Goal: Transaction & Acquisition: Book appointment/travel/reservation

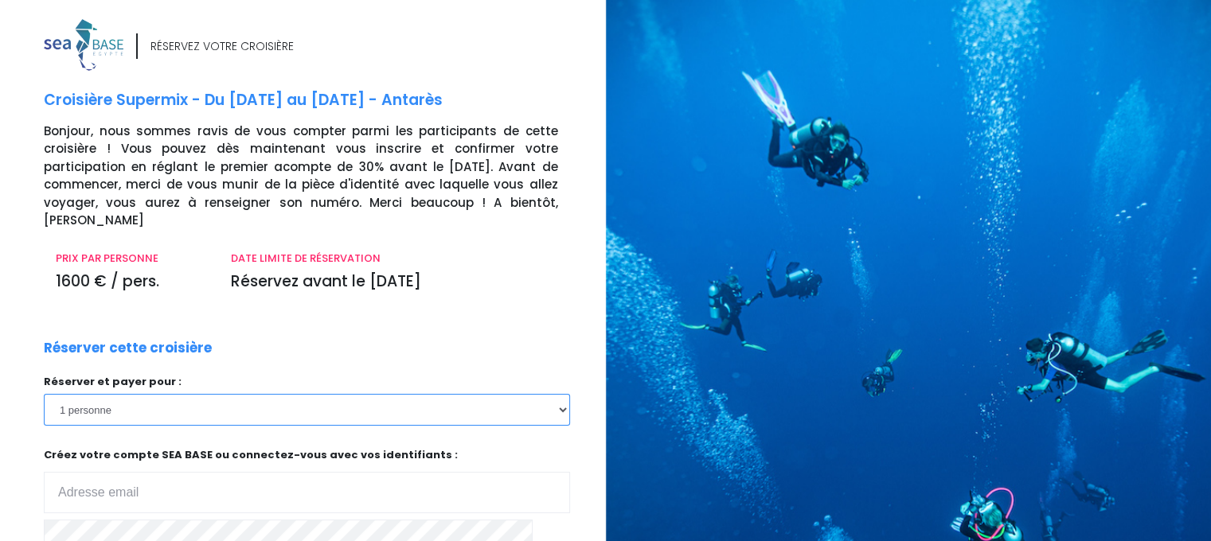
click at [539, 394] on select "1 personne 2 personnes 3 personnes 4 personnes 5 personnes 6 personnes 7 person…" at bounding box center [307, 410] width 526 height 32
select select "2"
click at [44, 394] on select "1 personne 2 personnes 3 personnes 4 personnes 5 personnes 6 personnes 7 person…" at bounding box center [307, 410] width 526 height 32
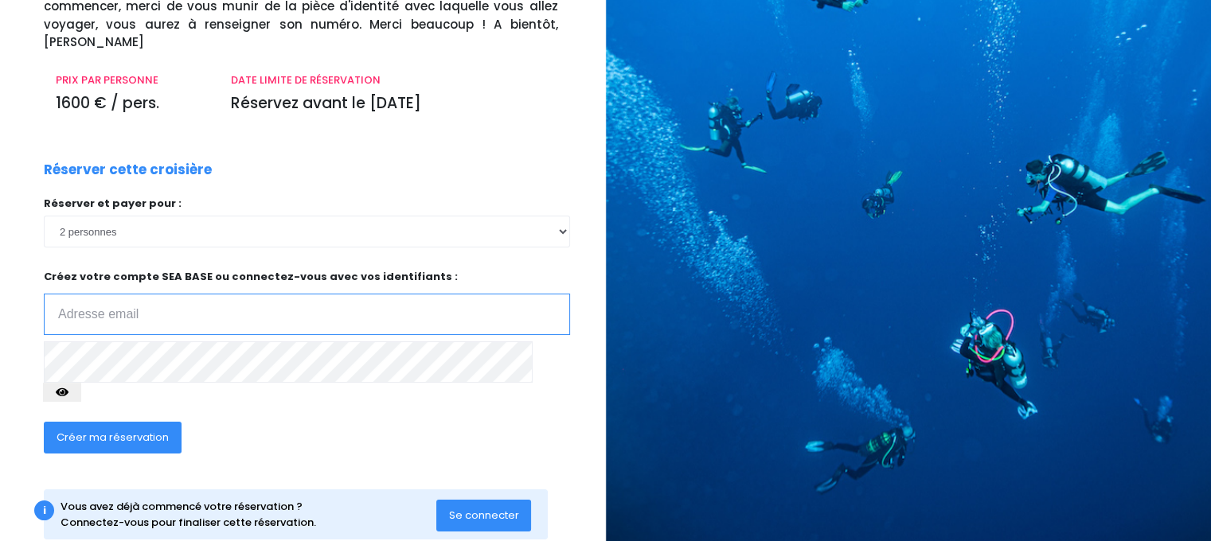
click at [153, 295] on div "RÉSERVEZ VOTRE CROISIÈRE Croisière Supermix - Du 03/10/26 au 10/10/26 - Antarès…" at bounding box center [319, 206] width 574 height 731
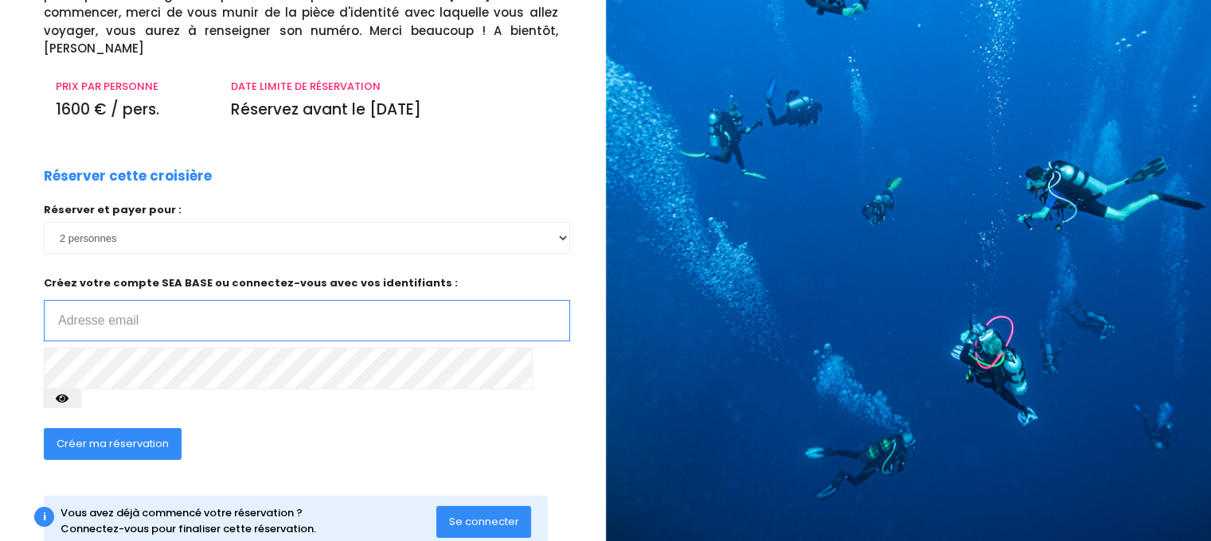
scroll to position [175, 0]
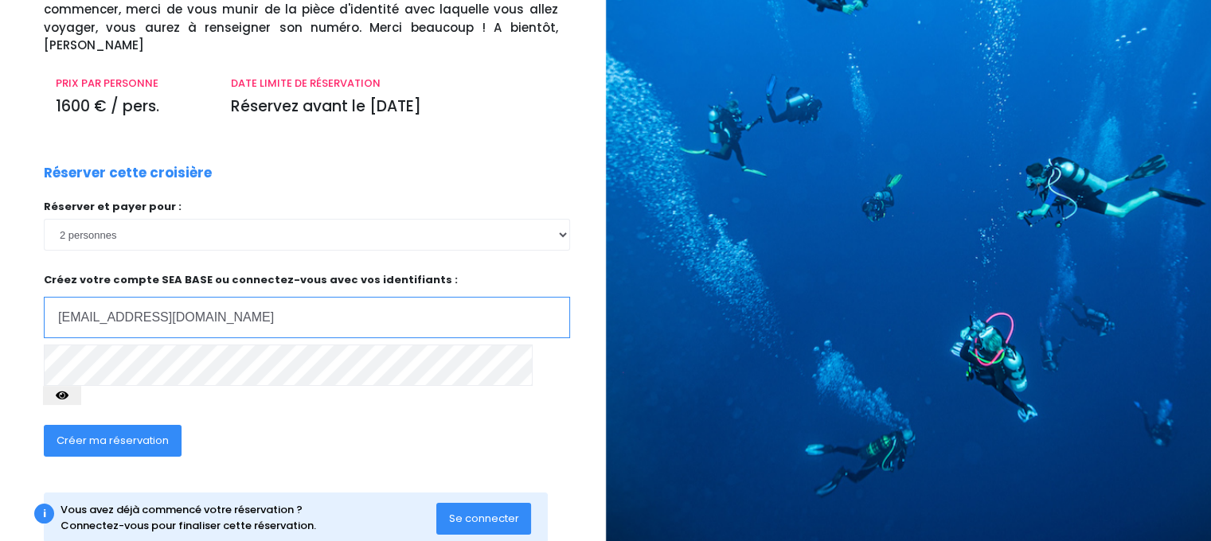
type input "chantepie@gmail.com"
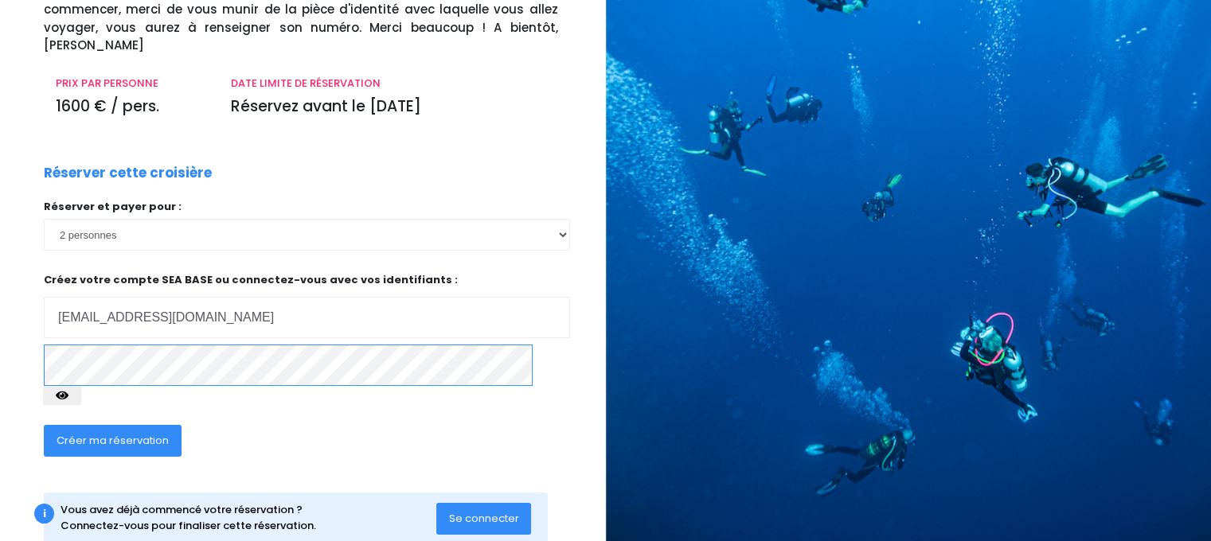
click at [182, 332] on div "Réserver cette croisière Réserver et payer pour : 1 personne 2 personnes 3 pers…" at bounding box center [307, 320] width 550 height 314
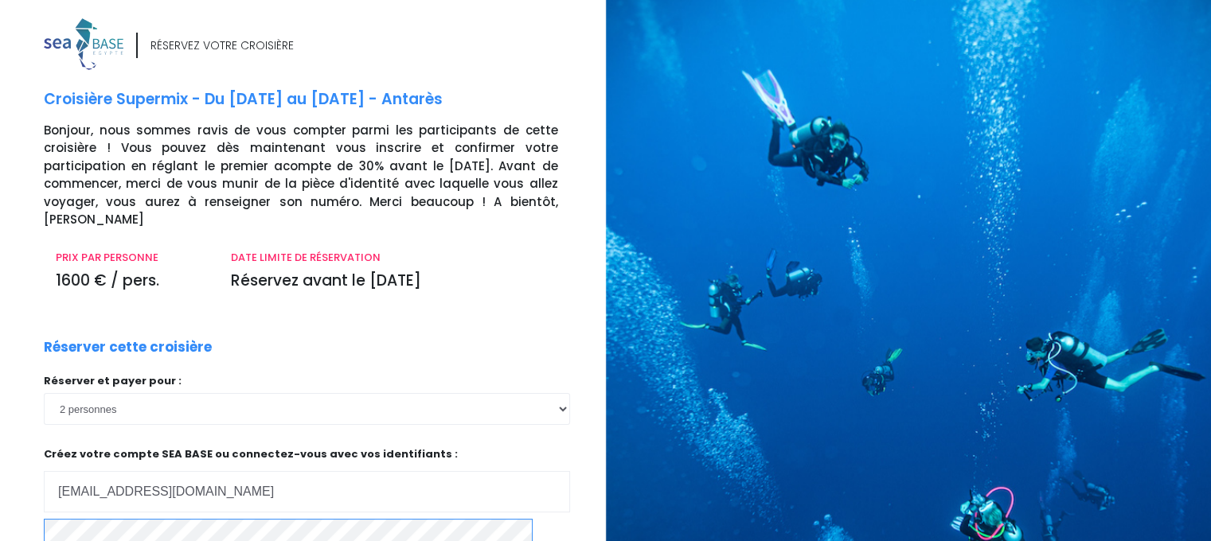
scroll to position [178, 0]
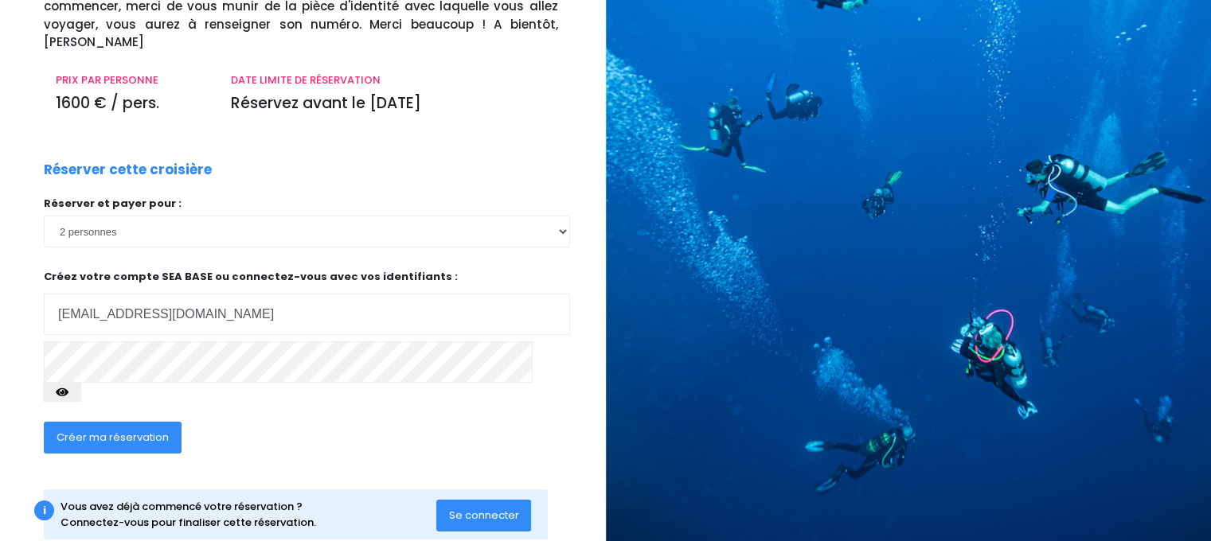
click at [86, 430] on span "Créer ma réservation" at bounding box center [113, 437] width 112 height 15
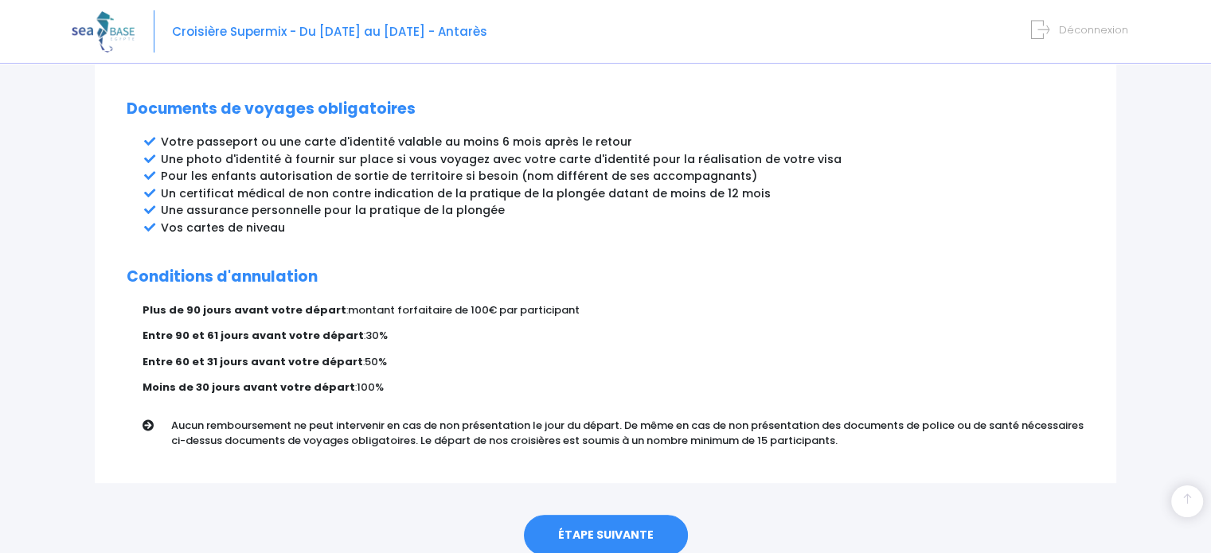
scroll to position [885, 0]
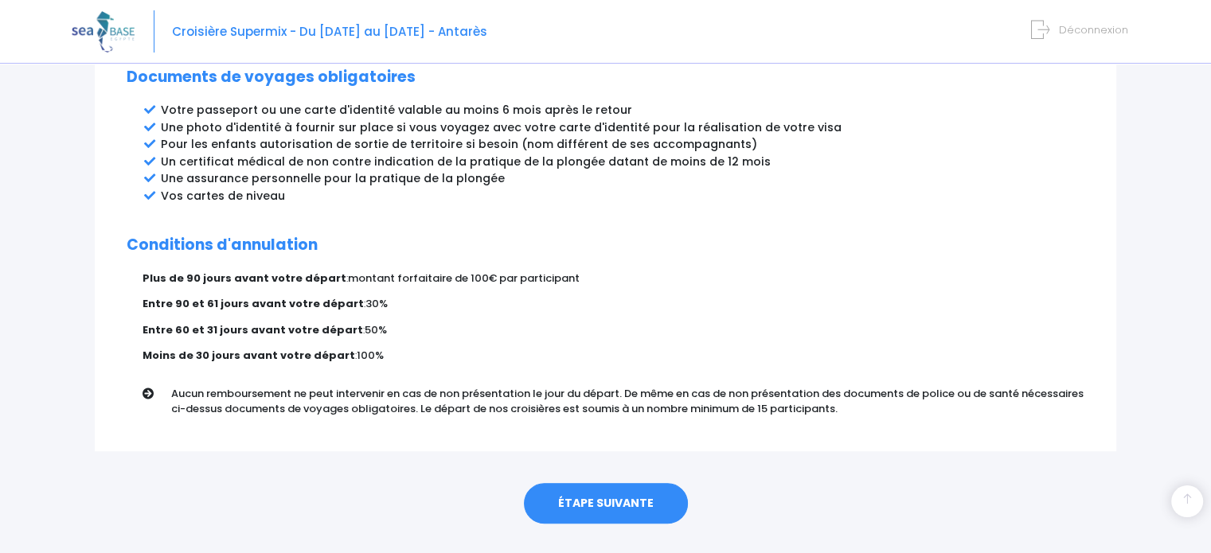
click at [617, 483] on link "ÉTAPE SUIVANTE" at bounding box center [606, 503] width 164 height 41
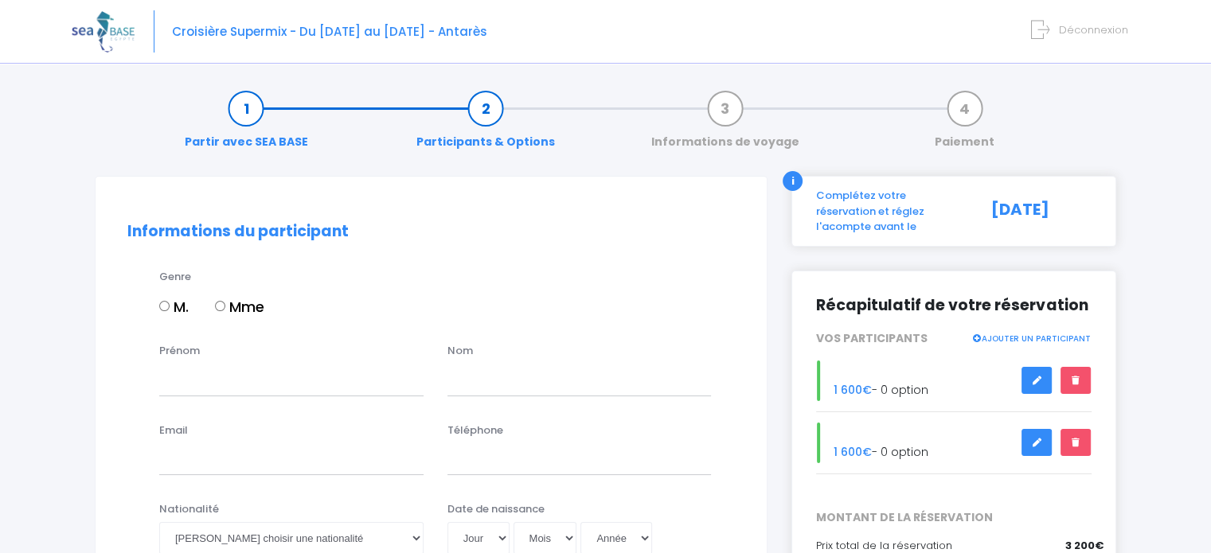
click at [162, 306] on input "M." at bounding box center [164, 306] width 10 height 10
radio input "true"
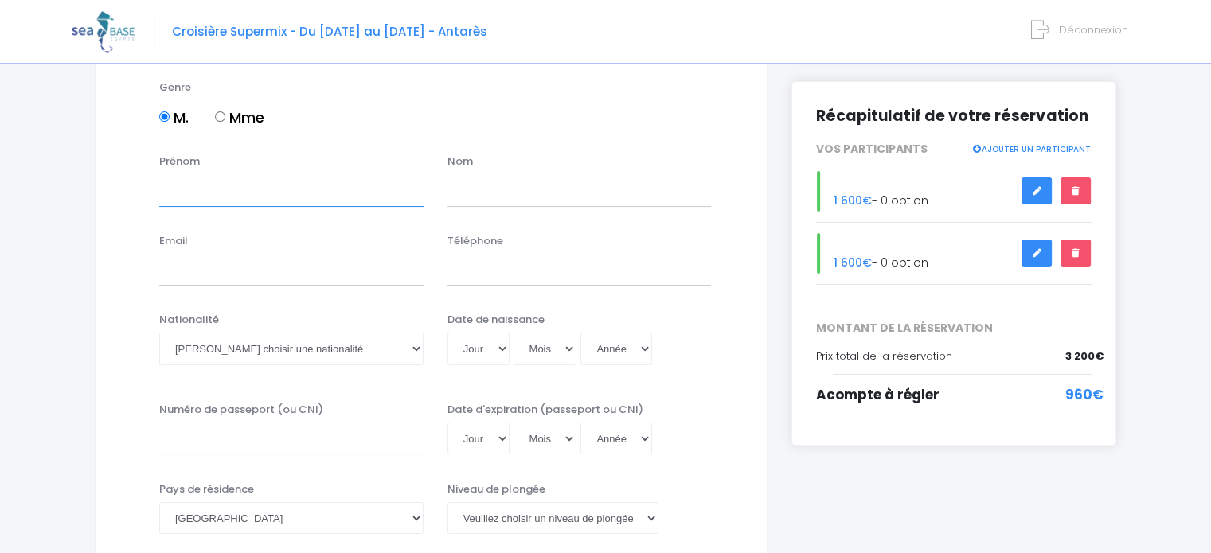
scroll to position [191, 0]
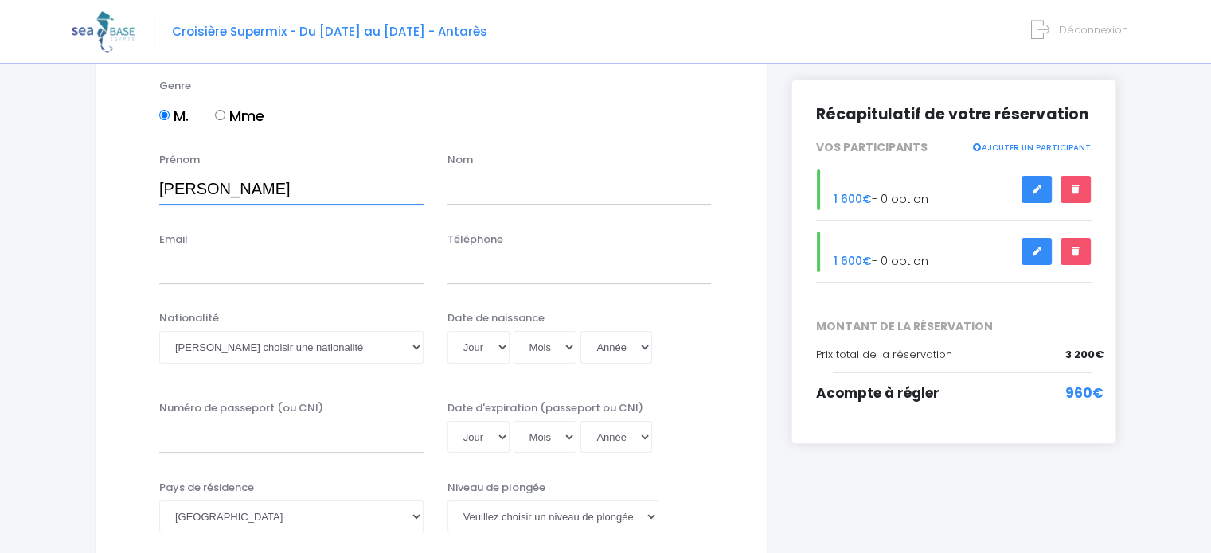
type input "Laurent"
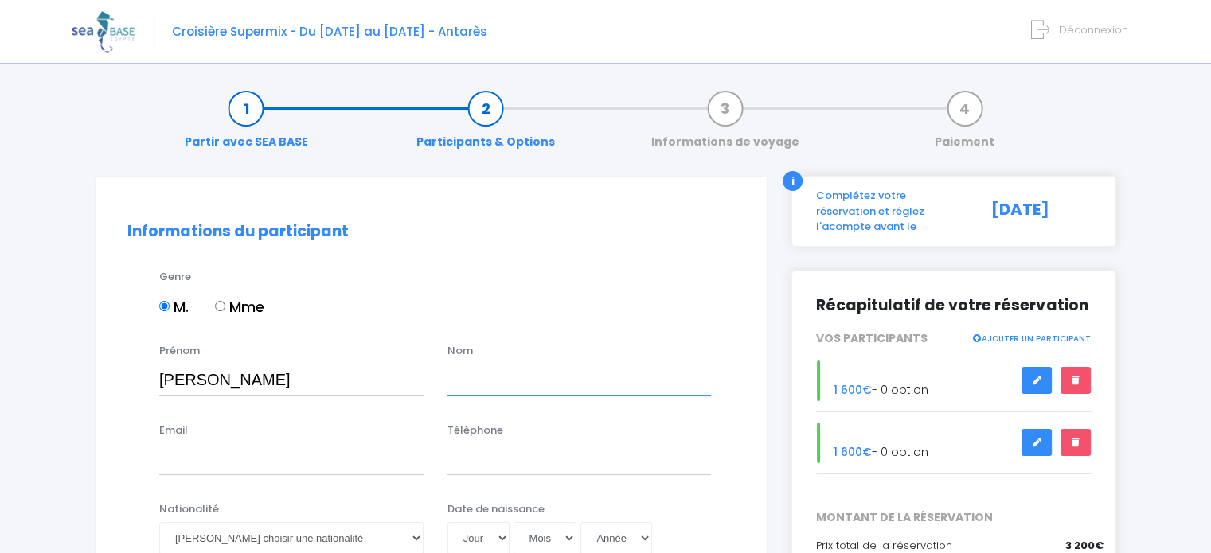
type input "CHANTEPIE"
select select "03"
select select "06"
select select "1975"
select select "03"
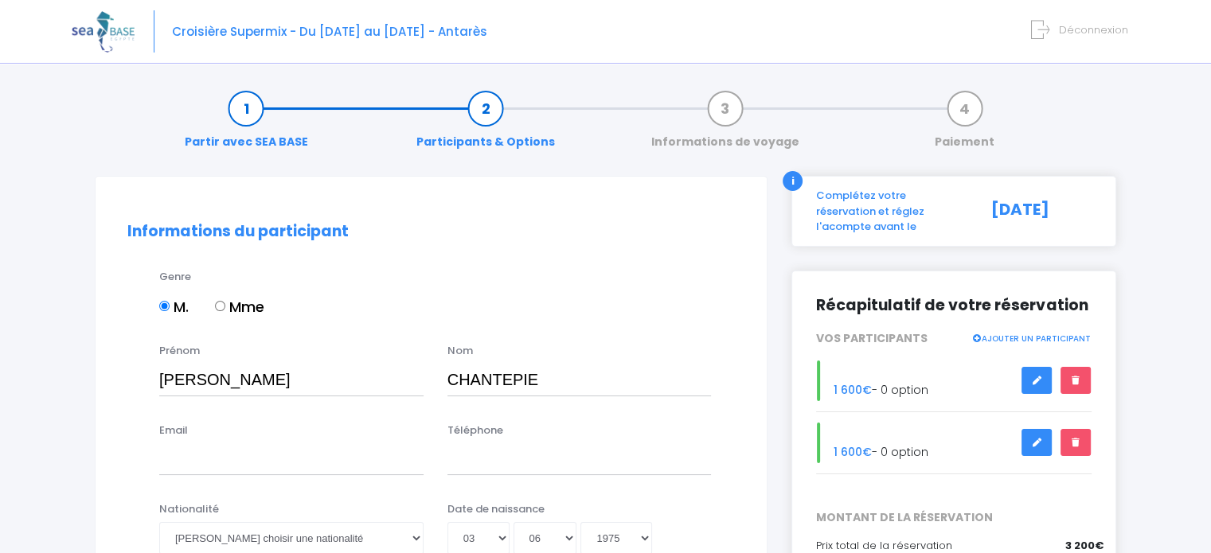
type input "1975-06-03"
type input "[PERSON_NAME]"
type input "chantepie@gmail.com"
type input "0651537820"
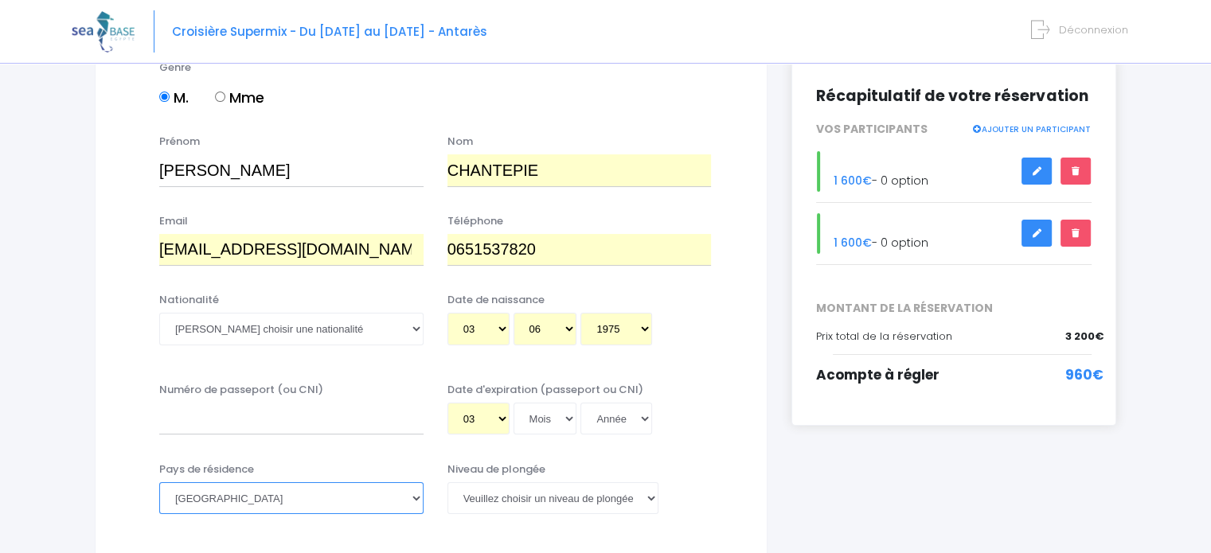
scroll to position [213, 0]
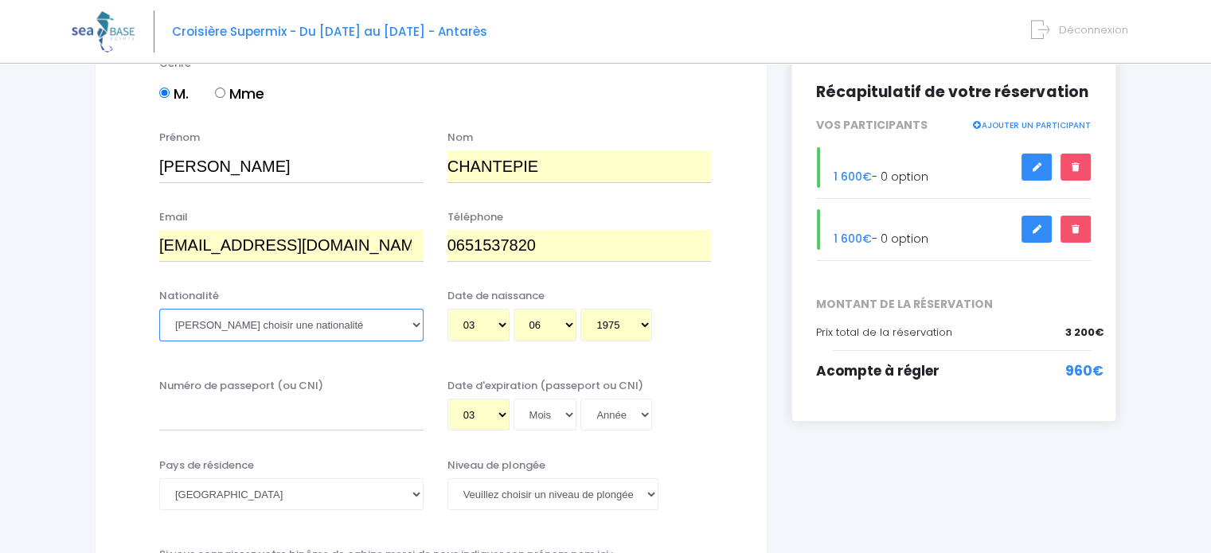
click at [266, 330] on select "Veuillez choisir une nationalité Afghane Albanaise Algerienne Allemande America…" at bounding box center [291, 325] width 264 height 32
select select "Française"
click at [159, 309] on select "Veuillez choisir une nationalité Afghane Albanaise Algerienne Allemande America…" at bounding box center [291, 325] width 264 height 32
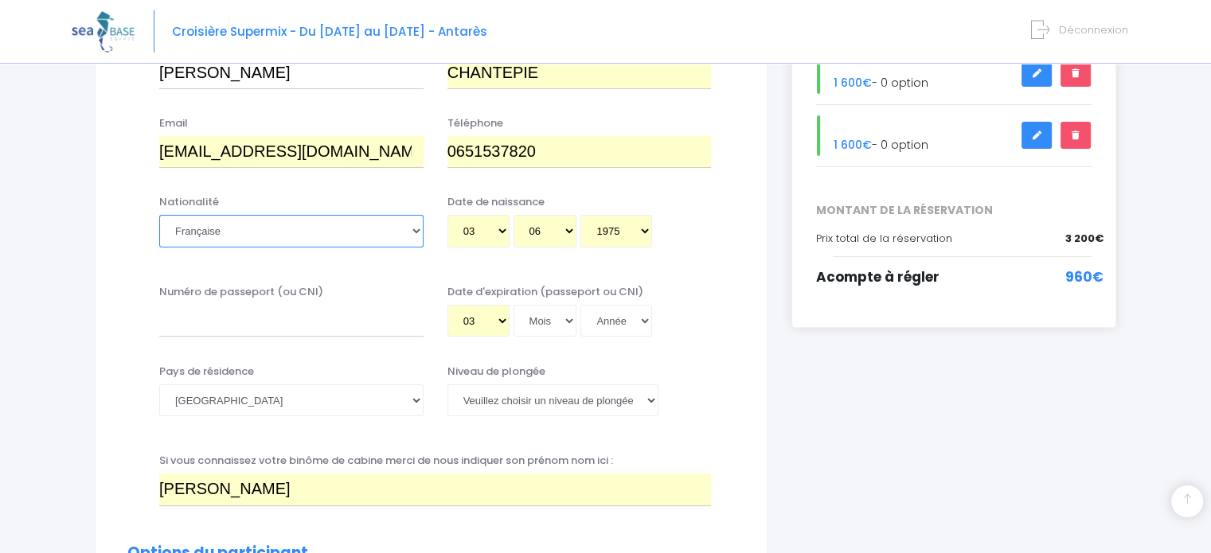
scroll to position [309, 0]
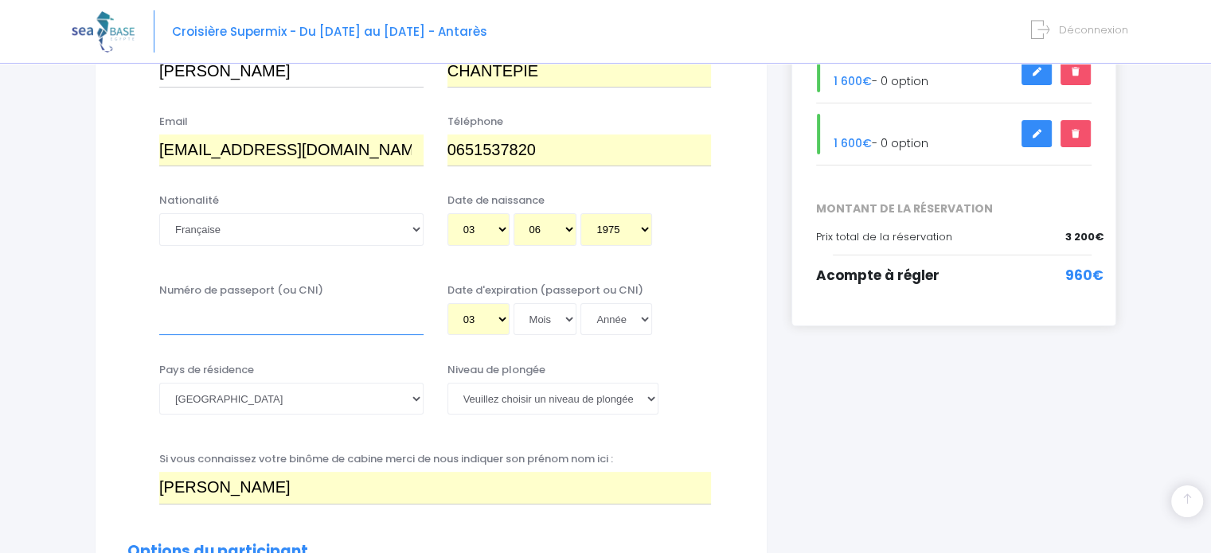
click at [230, 320] on input "Numéro de passeport (ou CNI)" at bounding box center [291, 319] width 264 height 32
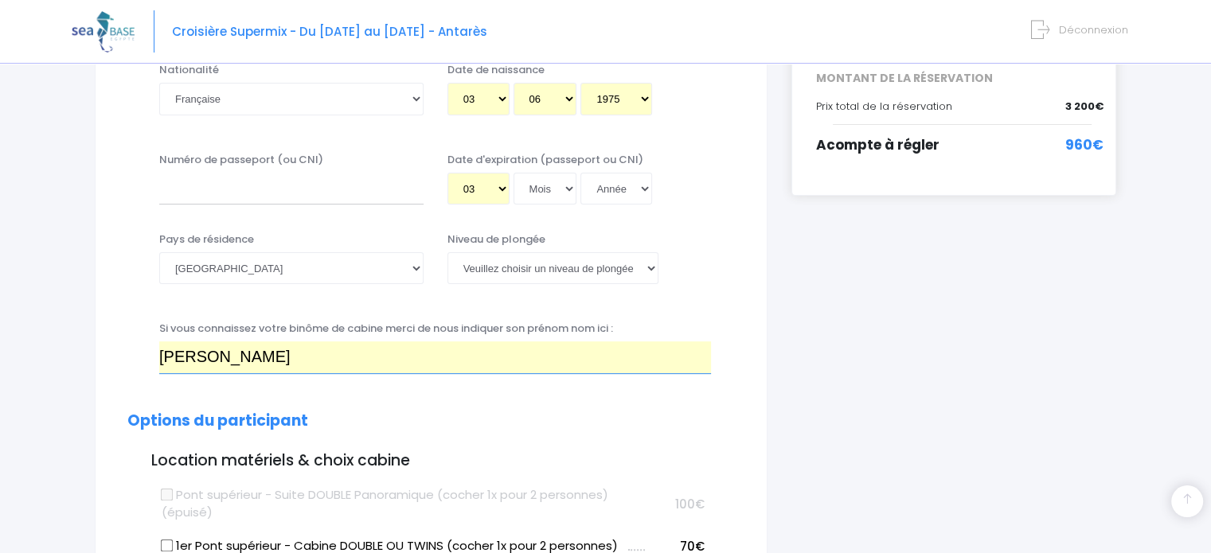
scroll to position [520, 0]
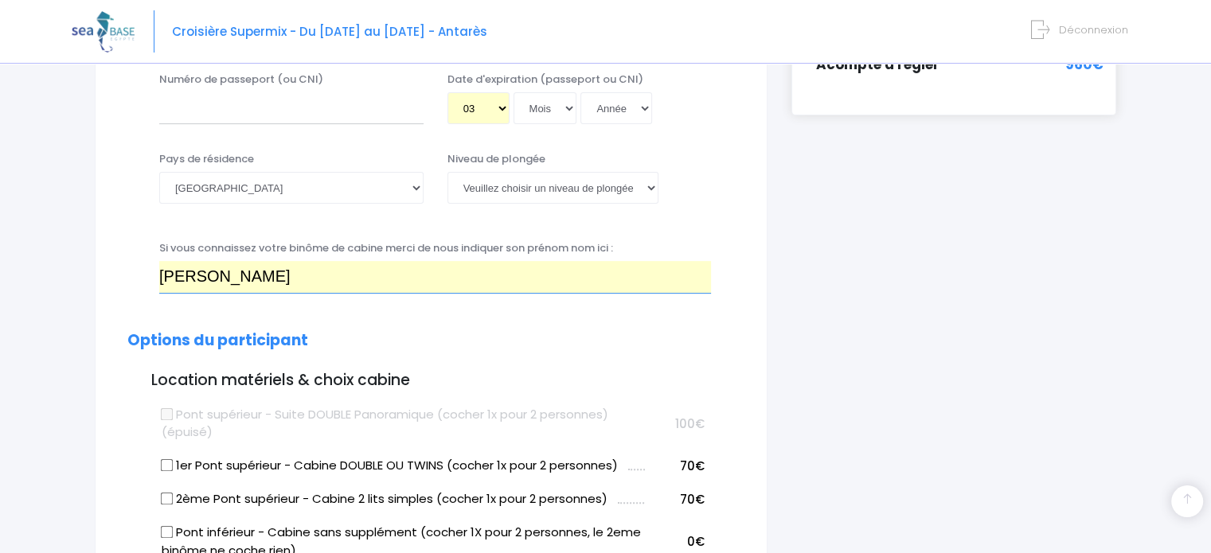
click at [188, 271] on input "Laurent CHANTEPIE" at bounding box center [435, 277] width 552 height 32
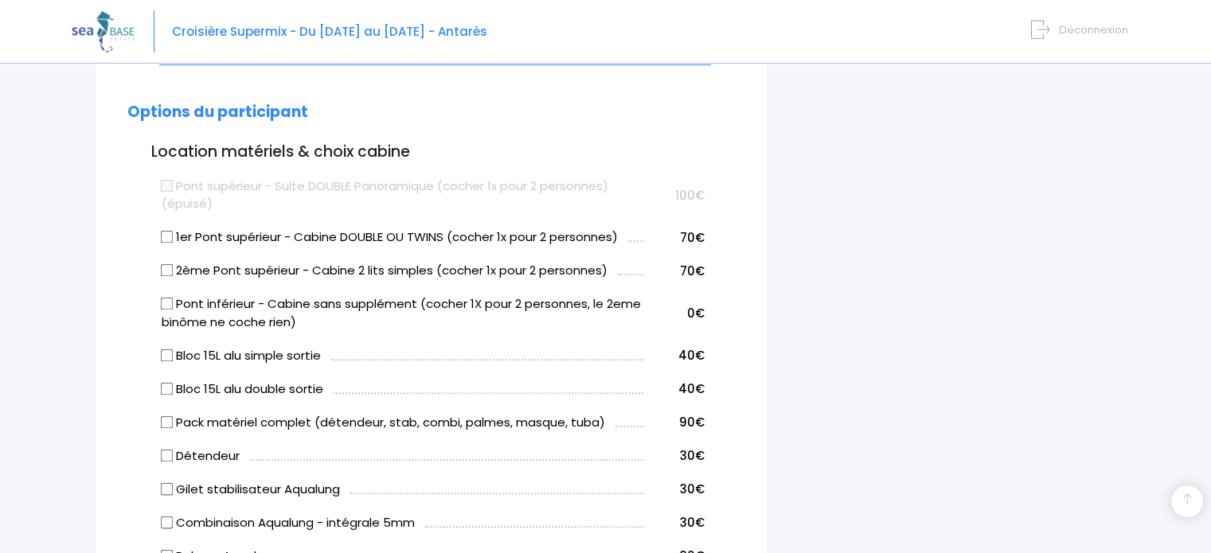
scroll to position [745, 0]
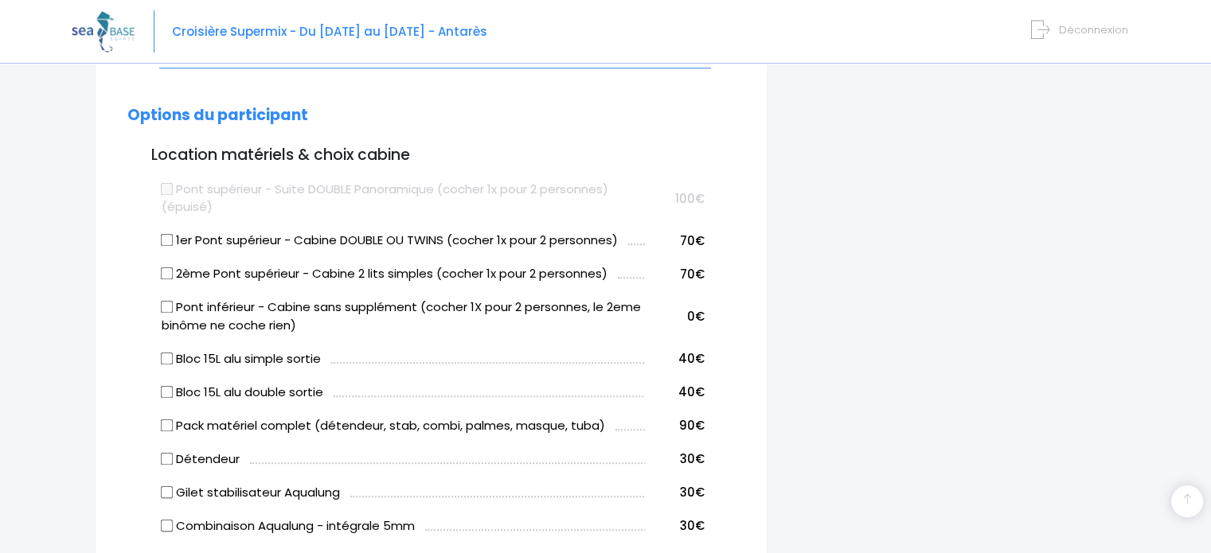
type input "Audrey CHANTEPIE"
click at [167, 303] on input "Pont inférieur - Cabine sans supplément (cocher 1X pour 2 personnes, le 2eme bi…" at bounding box center [167, 307] width 13 height 13
checkbox input "true"
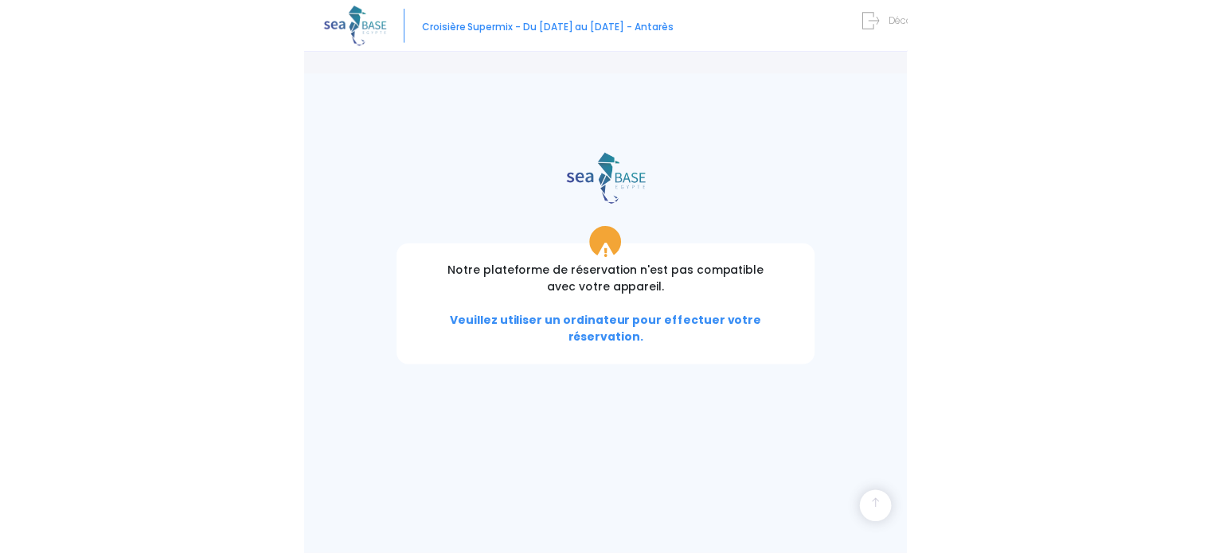
scroll to position [0, 0]
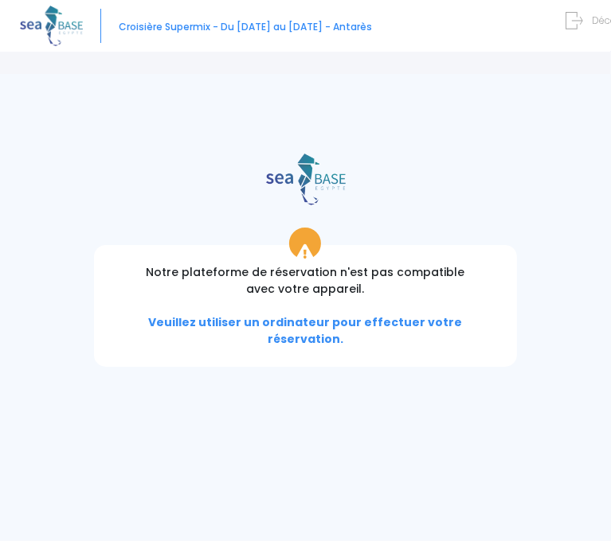
click at [309, 327] on span "Veuillez utiliser un ordinateur pour effectuer votre réservation." at bounding box center [305, 331] width 314 height 33
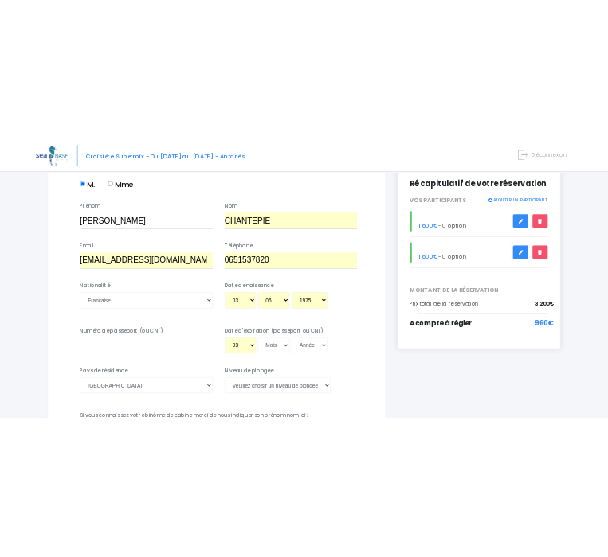
scroll to position [220, 0]
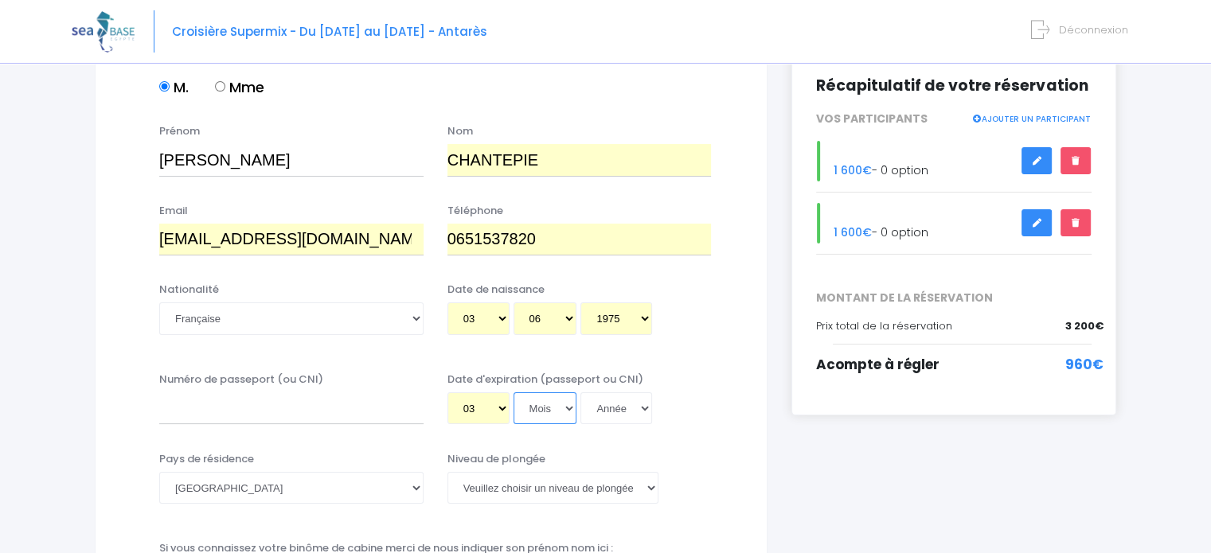
click at [557, 404] on select "Mois 01 02 03 04 05 06 07 08 09 10 11 12" at bounding box center [546, 409] width 64 height 32
select select "09"
click at [514, 393] on select "Mois 01 02 03 04 05 06 07 08 09 10 11 12" at bounding box center [546, 409] width 64 height 32
click at [622, 419] on select "Année 2045 2044 2043 2042 2041 2040 2039 2038 2037 2036 2035 2034 2033 2032 203…" at bounding box center [616, 409] width 72 height 32
select select "2033"
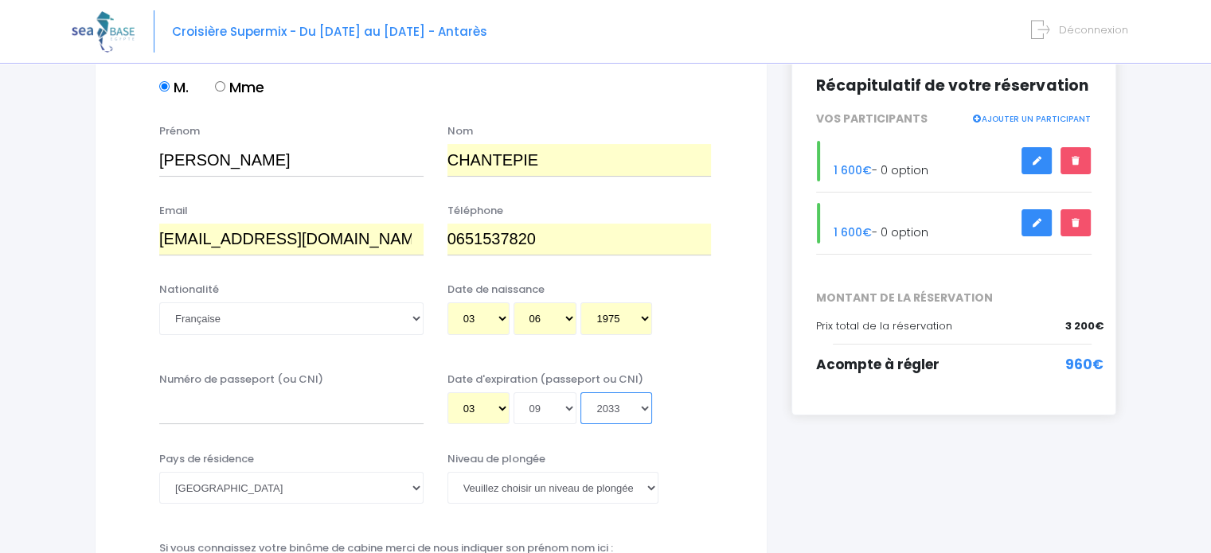
click at [580, 393] on select "Année 2045 2044 2043 2042 2041 2040 2039 2038 2037 2036 2035 2034 2033 2032 203…" at bounding box center [616, 409] width 72 height 32
type input "2033-09-03"
click at [194, 409] on input "Numéro de passeport (ou CNI)" at bounding box center [291, 409] width 264 height 32
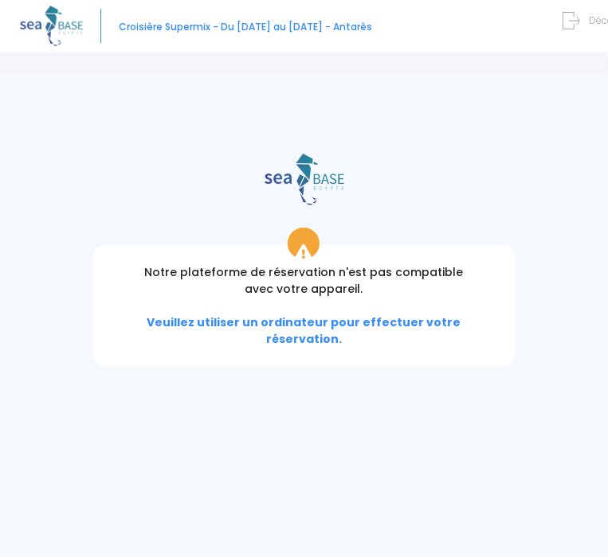
click at [0, 0] on input "Numéro de passeport (ou CNI)" at bounding box center [0, 0] width 0 height 0
type input "A2KFBT7C1"
click at [0, 0] on select "Veuillez choisir un niveau de plongée Non plongeur Junior OW diver Adventure OW…" at bounding box center [0, 0] width 0 height 0
select select "N4"
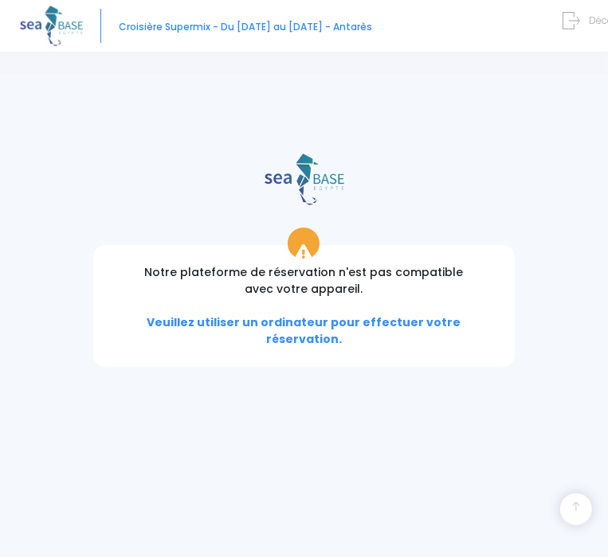
click at [0, 0] on select "Veuillez choisir un niveau de plongée Non plongeur Junior OW diver Adventure OW…" at bounding box center [0, 0] width 0 height 0
click at [0, 0] on label "Oui" at bounding box center [0, 0] width 0 height 0
click at [0, 0] on input "Oui" at bounding box center [0, 0] width 0 height 0
radio input "true"
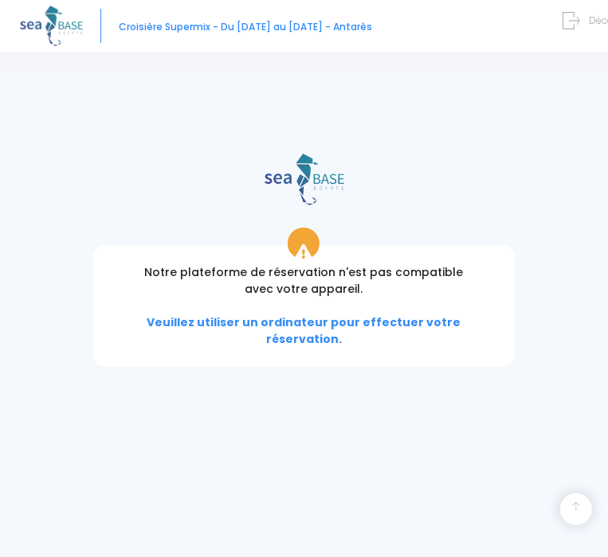
scroll to position [1943, 0]
click at [0, 0] on link "ÉTAPE SUIVANTE" at bounding box center [0, 0] width 0 height 0
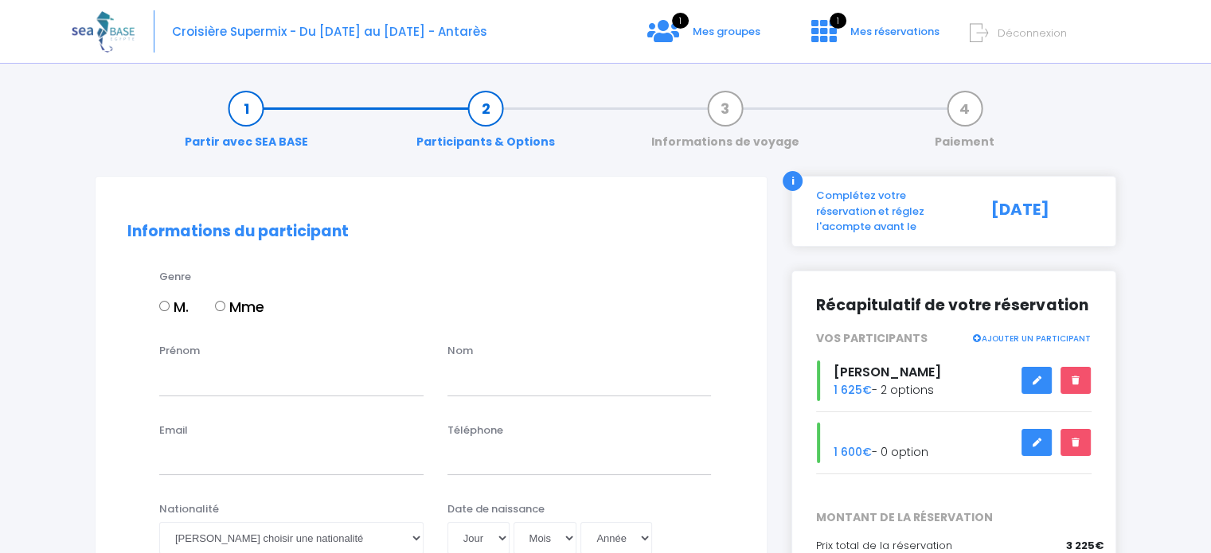
click at [223, 307] on input "Mme" at bounding box center [220, 306] width 10 height 10
radio input "true"
click at [239, 382] on input "Prénom" at bounding box center [291, 380] width 264 height 32
type input "[PERSON_NAME]"
type input "CHANTEPIE"
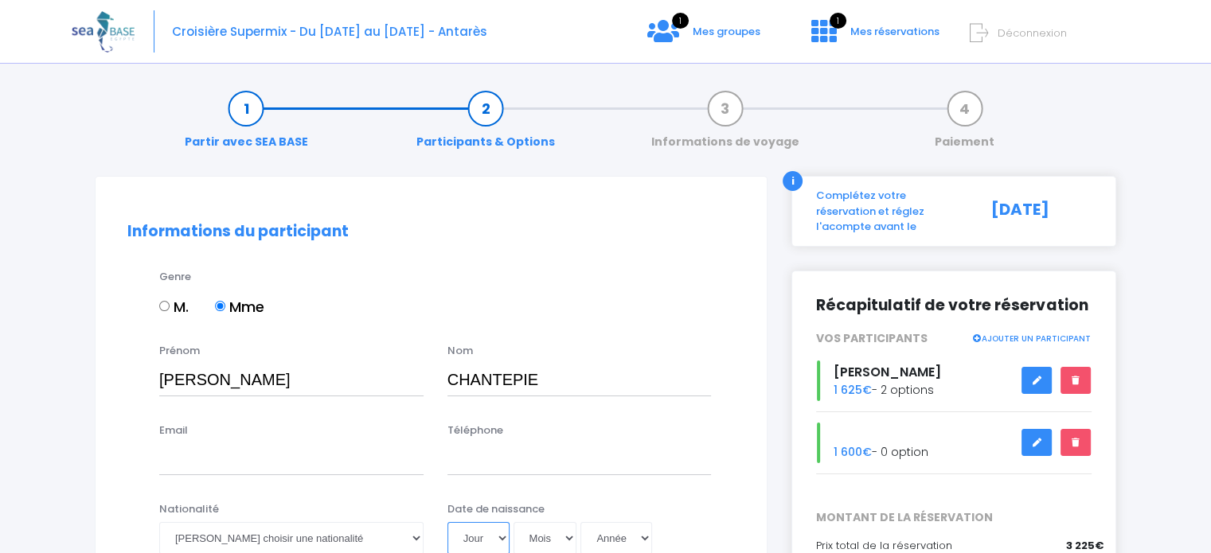
select select "02"
select select "10"
select select "1976"
select select "02"
type input "1976-10-02"
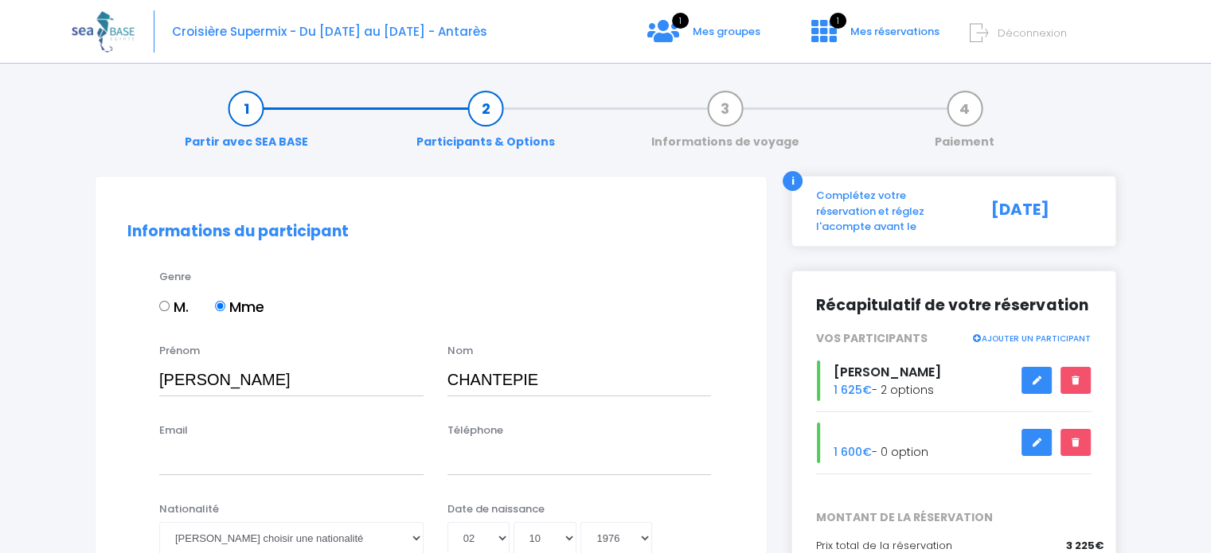
type input "Audrey CHANTEPIE"
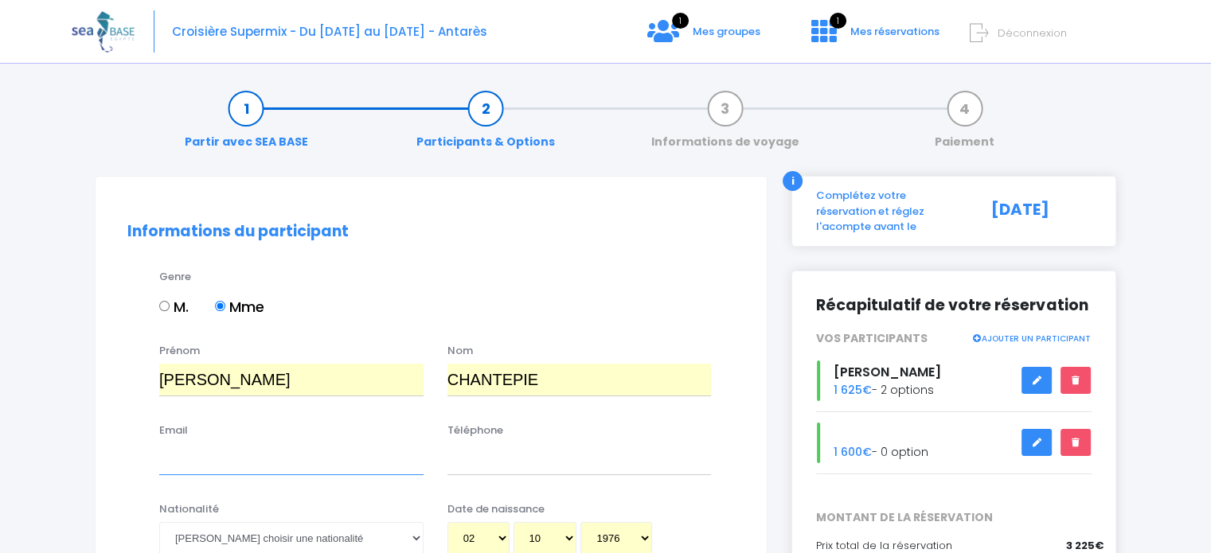
type input "chantepie@gmail.com"
type input "0651537820"
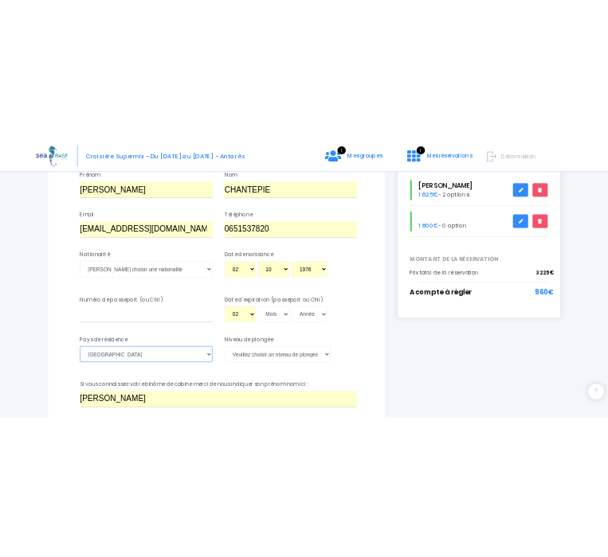
scroll to position [283, 0]
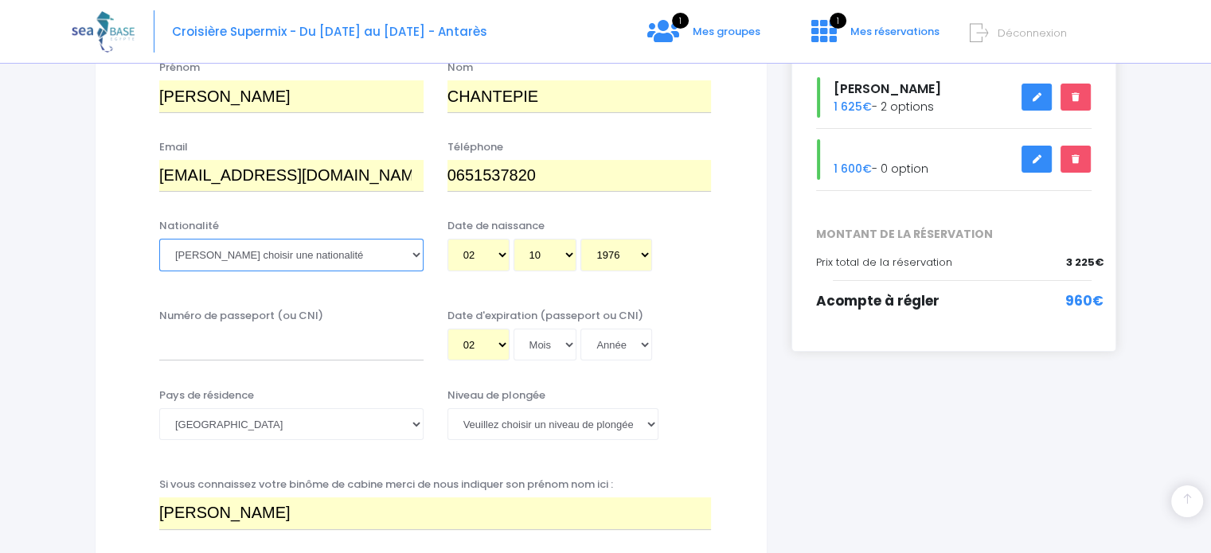
click at [260, 260] on select "Veuillez choisir une nationalité Afghane Albanaise Algerienne Allemande America…" at bounding box center [291, 255] width 264 height 32
select select "Française"
click at [159, 239] on select "Veuillez choisir une nationalité Afghane Albanaise Algerienne Allemande America…" at bounding box center [291, 255] width 264 height 32
click at [494, 346] on select "Jour 01 02 03 04 05 06 07 08 09 10 11 12 13 14 15 16 17 18 19 20 21 22 23 24 25…" at bounding box center [479, 345] width 62 height 32
select select "15"
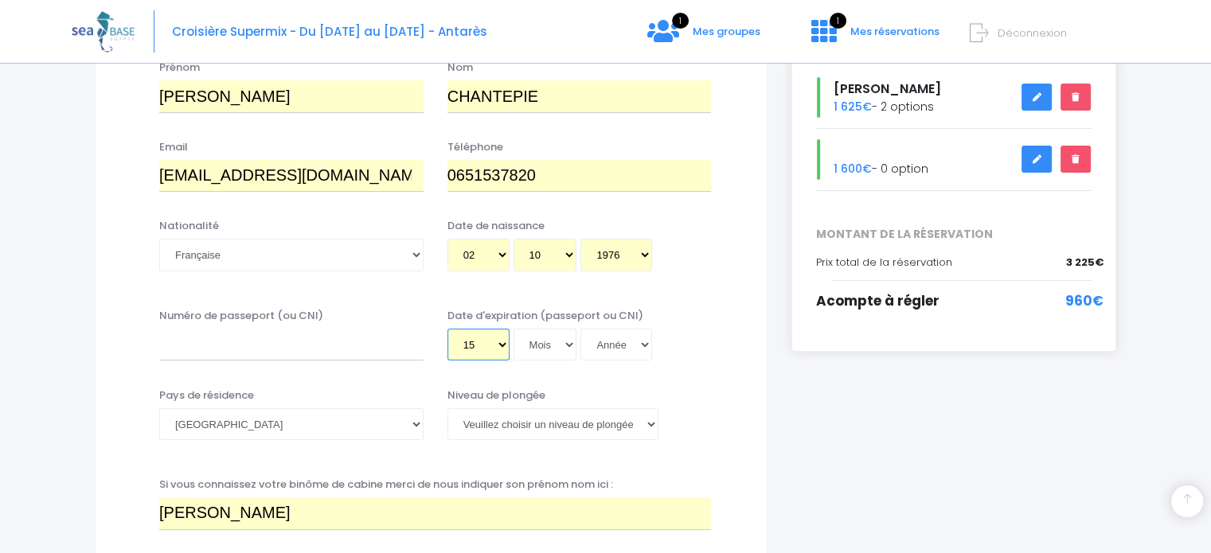
click at [448, 329] on select "Jour 01 02 03 04 05 06 07 08 09 10 11 12 13 14 15 16 17 18 19 20 21 22 23 24 25…" at bounding box center [479, 345] width 62 height 32
click at [555, 340] on select "Mois 01 02 03 04 05 06 07 08 09 10 11 12" at bounding box center [546, 345] width 64 height 32
select select "09"
click at [514, 329] on select "Mois 01 02 03 04 05 06 07 08 09 10 11 12" at bounding box center [546, 345] width 64 height 32
click at [607, 346] on select "Année 2045 2044 2043 2042 2041 2040 2039 2038 2037 2036 2035 2034 2033 2032 203…" at bounding box center [616, 345] width 72 height 32
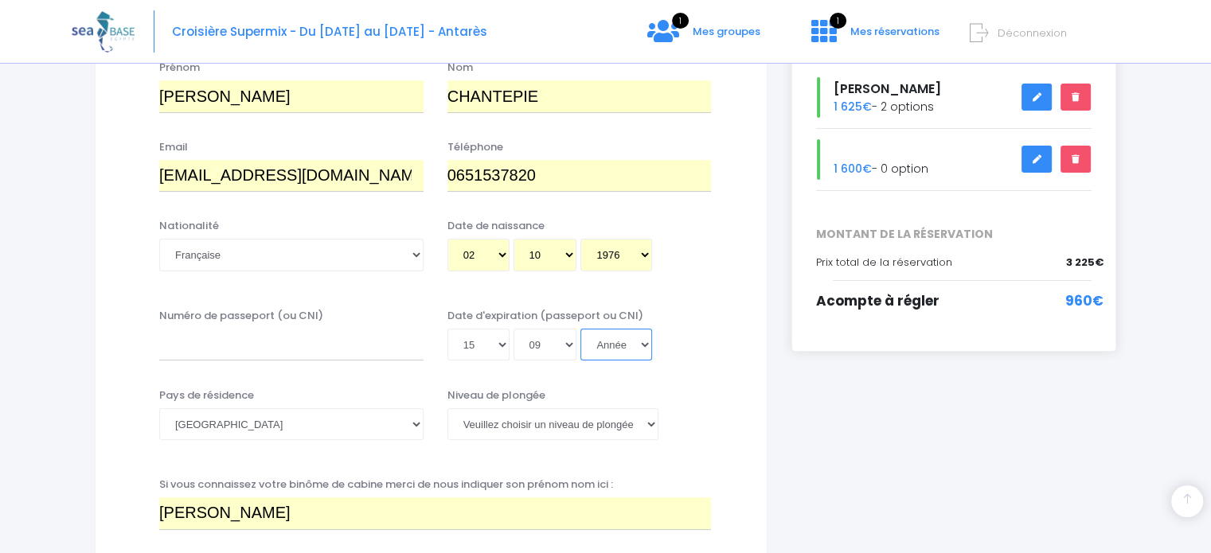
select select "2030"
click at [580, 329] on select "Année 2045 2044 2043 2042 2041 2040 2039 2038 2037 2036 2035 2034 2033 2032 203…" at bounding box center [616, 345] width 72 height 32
type input "2030-09-15"
click at [258, 350] on input "Numéro de passeport (ou CNI)" at bounding box center [291, 345] width 264 height 32
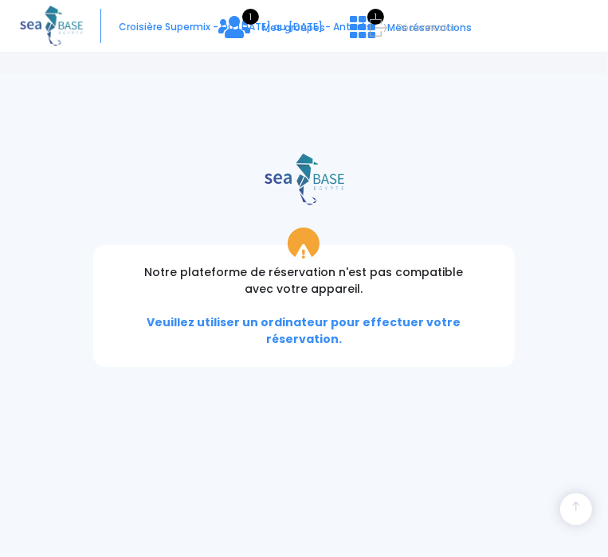
type input "150995301042"
click at [0, 0] on select "Veuillez choisir un niveau de plongée Non plongeur Junior OW diver Adventure OW…" at bounding box center [0, 0] width 0 height 0
select select "N2"
click at [0, 0] on select "Veuillez choisir un niveau de plongée Non plongeur Junior OW diver Adventure OW…" at bounding box center [0, 0] width 0 height 0
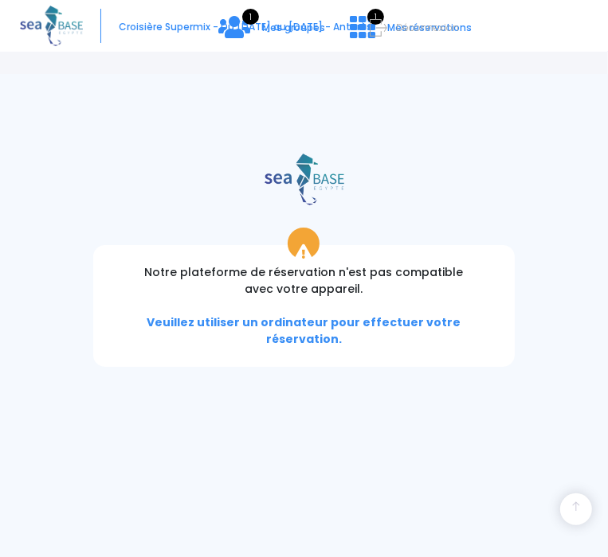
click at [0, 0] on form "Informations du participant Genre M. Mme Prénom Audrey Nom CHANTEPIE" at bounding box center [0, 0] width 0 height 0
click at [0, 0] on input "Audrey CHANTEPIE" at bounding box center [0, 0] width 0 height 0
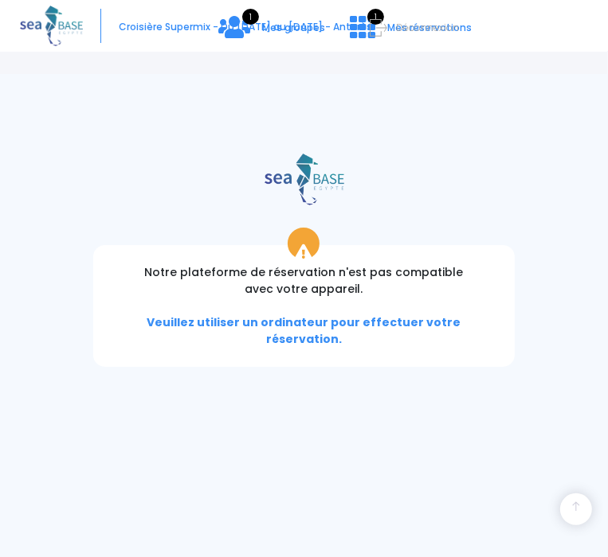
scroll to position [761, 0]
type input "Laurent CHANTEPIE"
click at [0, 0] on input "Pont inférieur - Cabine sans supplément (cocher 1X pour 2 personnes, le 2eme bi…" at bounding box center [0, 0] width 0 height 0
checkbox input "true"
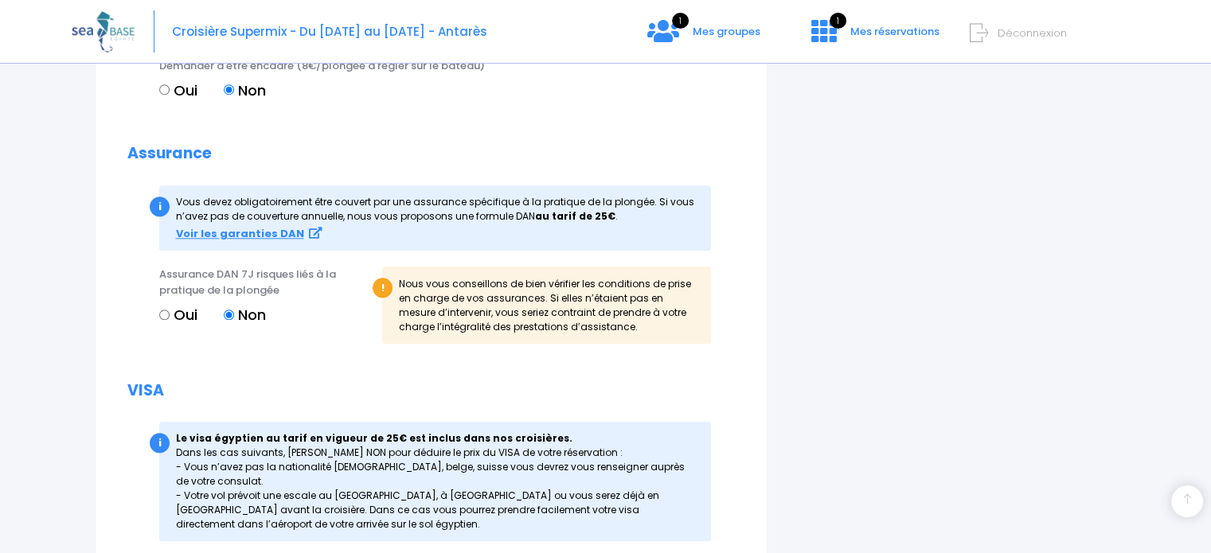
scroll to position [1595, 0]
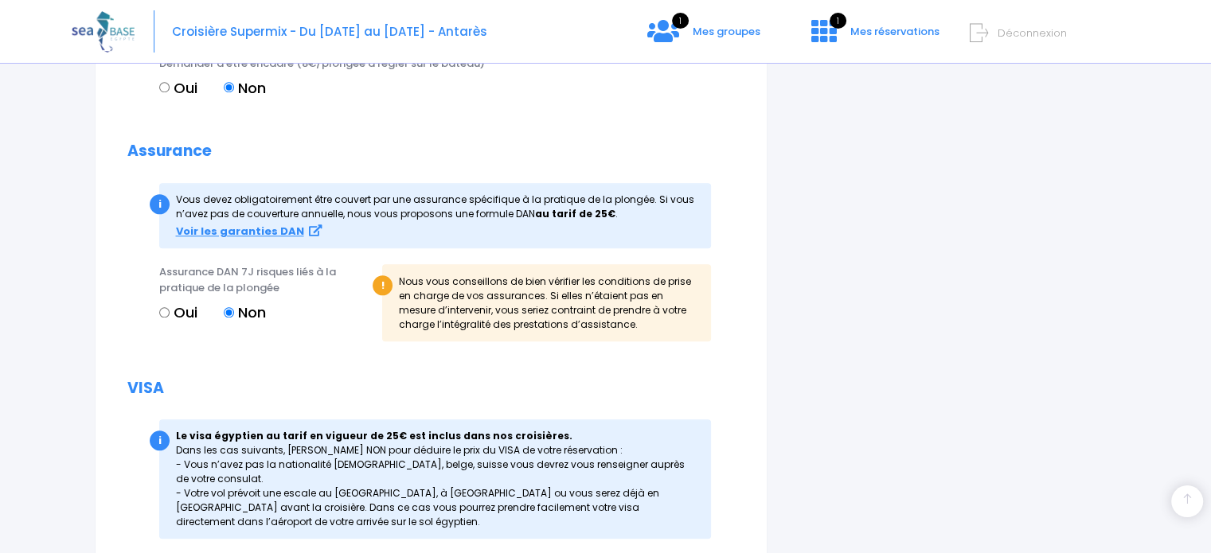
click at [166, 310] on input "Oui" at bounding box center [164, 312] width 10 height 10
radio input "true"
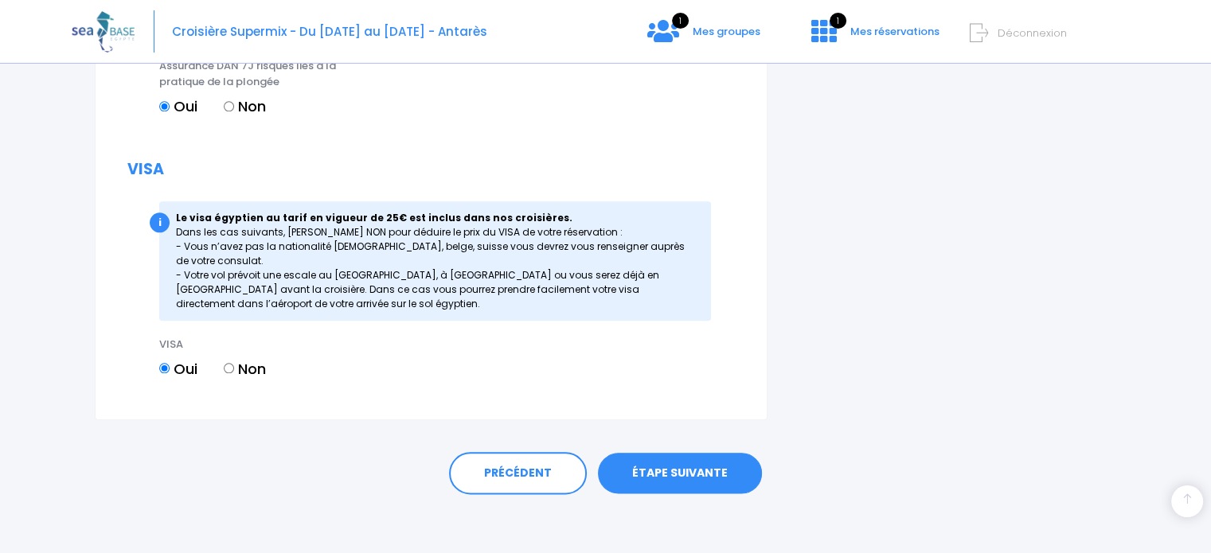
scroll to position [1804, 0]
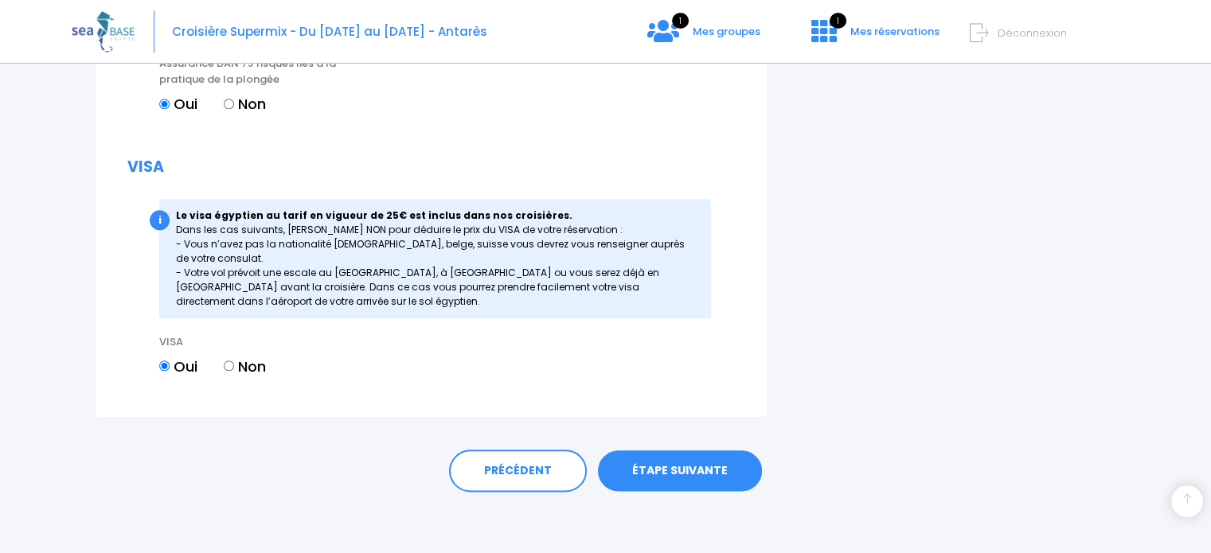
click at [607, 475] on link "ÉTAPE SUIVANTE" at bounding box center [680, 471] width 164 height 41
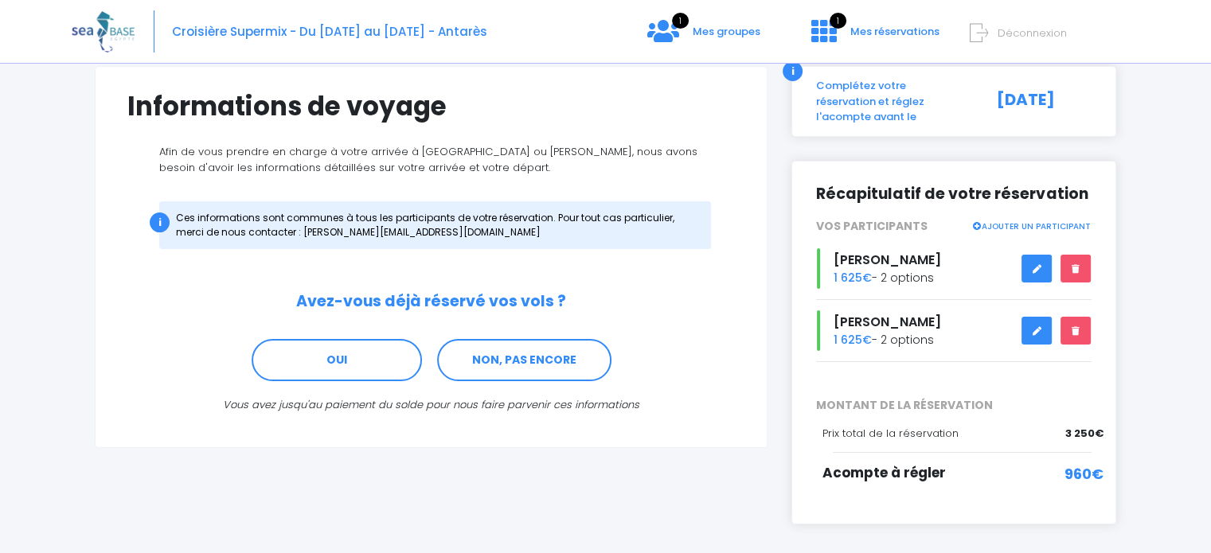
scroll to position [115, 0]
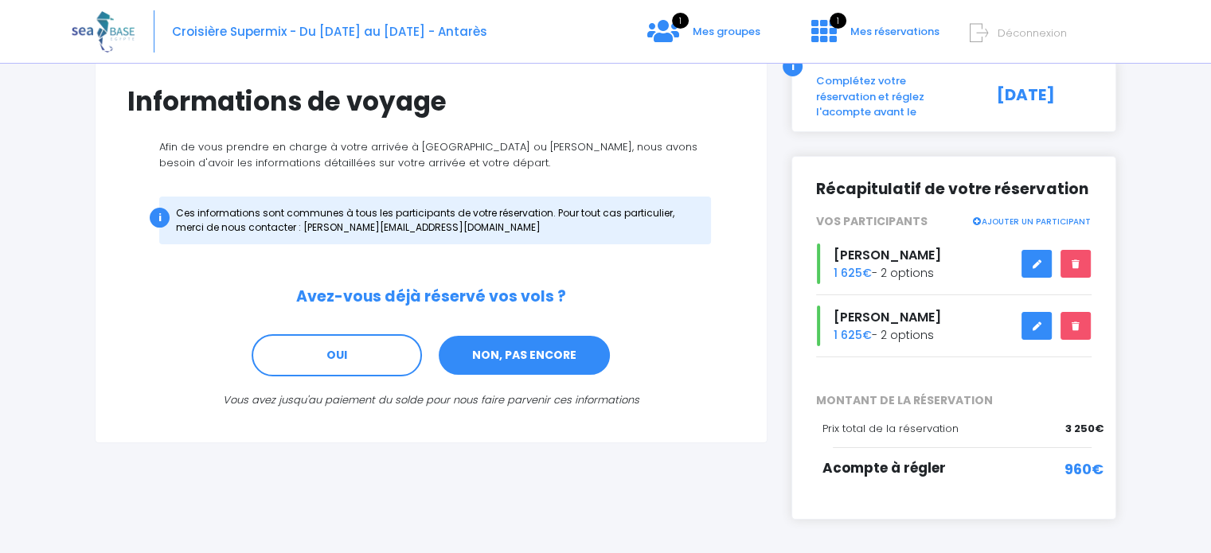
click at [526, 362] on link "NON, PAS ENCORE" at bounding box center [524, 355] width 174 height 43
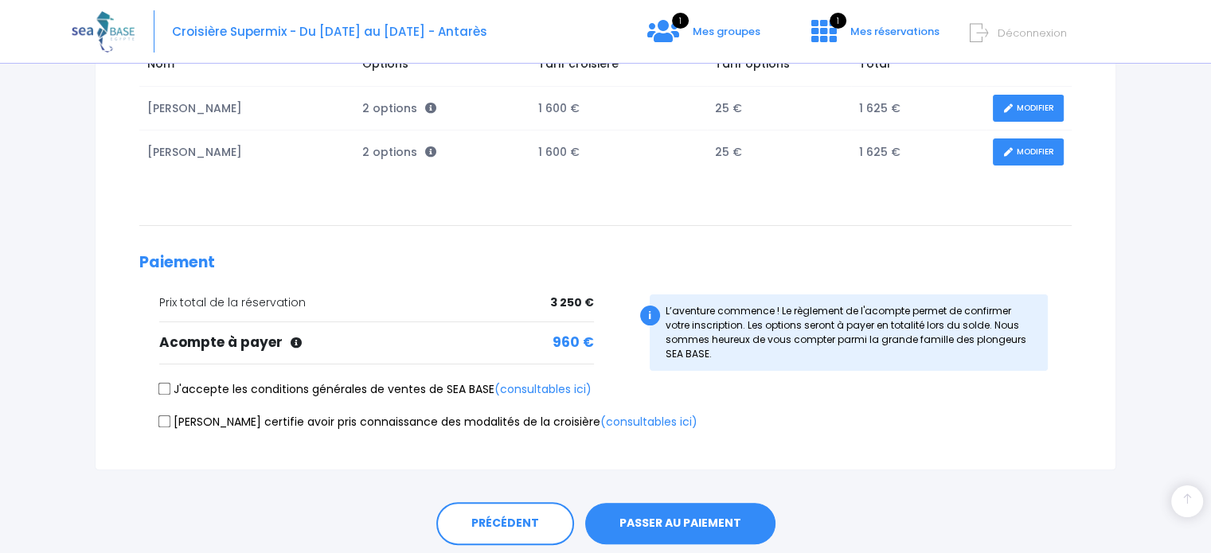
scroll to position [308, 0]
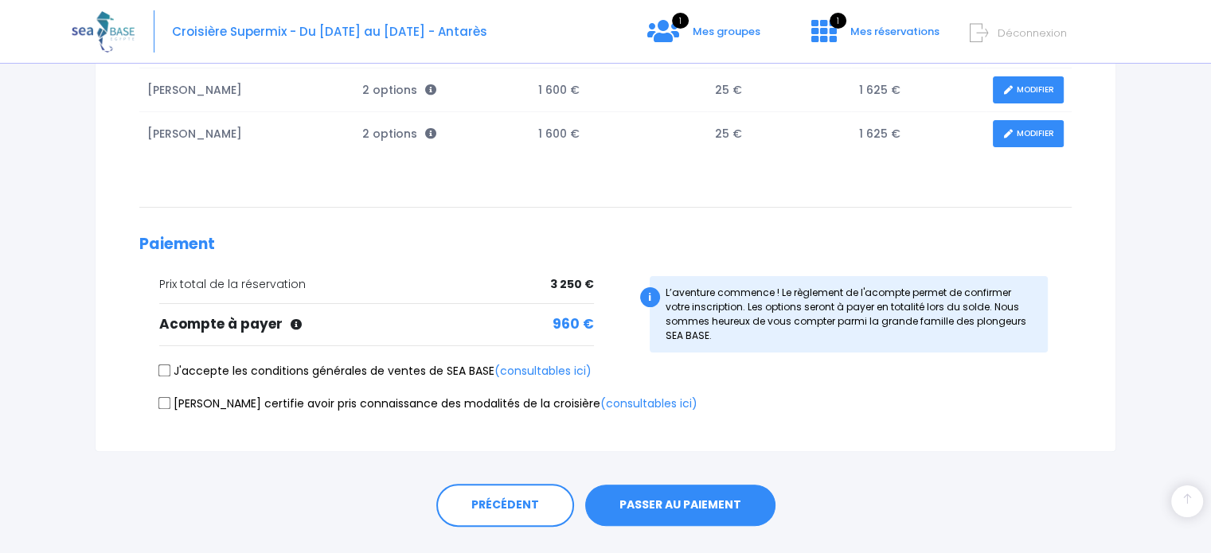
click at [166, 363] on label "J'accepte les conditions générales de ventes de SEA BASE (consultables ici)" at bounding box center [375, 371] width 432 height 17
click at [166, 365] on input "J'accepte les conditions générales de ventes de SEA BASE (consultables ici)" at bounding box center [164, 371] width 13 height 13
checkbox input "true"
click at [166, 401] on input "Je certifie avoir pris connaissance des modalités de la croisière (consultables…" at bounding box center [164, 403] width 13 height 13
checkbox input "true"
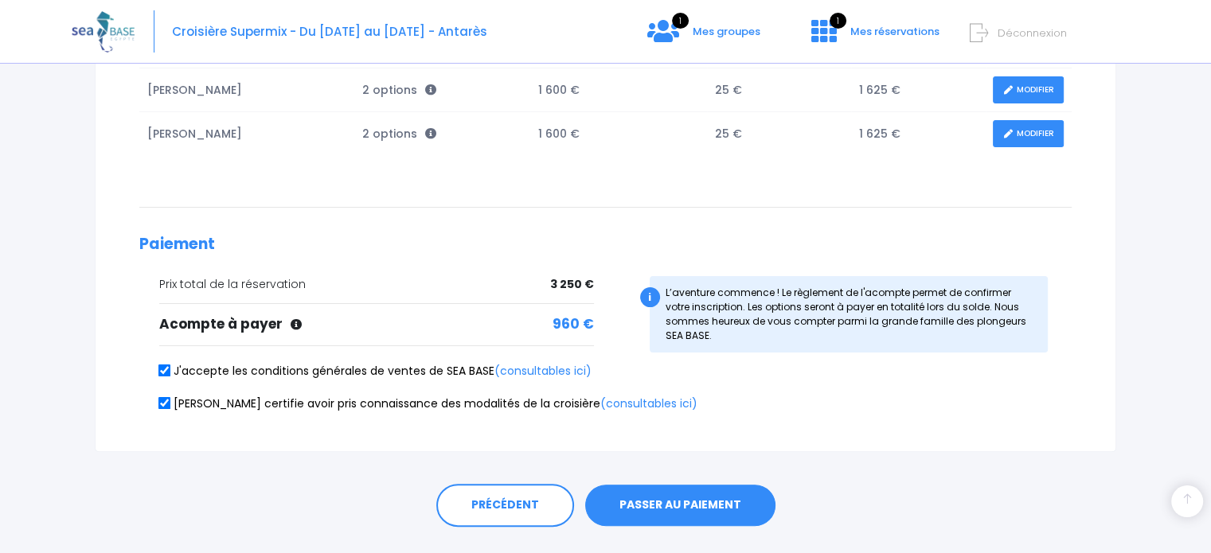
click at [682, 507] on button "PASSER AU PAIEMENT" at bounding box center [680, 505] width 190 height 41
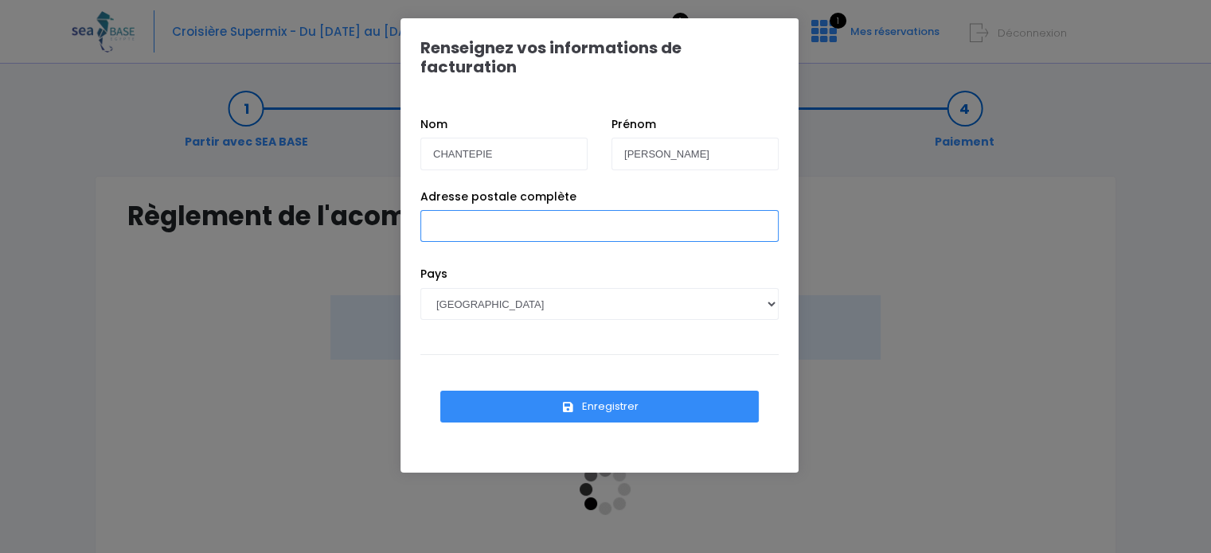
click at [487, 210] on input "Adresse postale complète" at bounding box center [599, 226] width 358 height 32
type input "[STREET_ADDRESS] prevert"
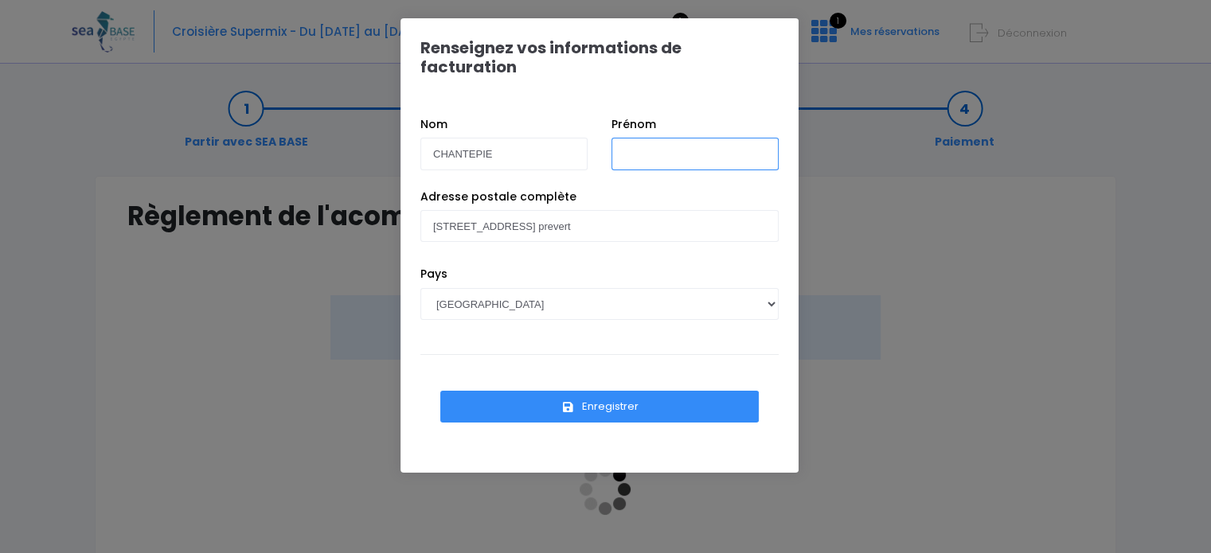
type input "[PERSON_NAME]"
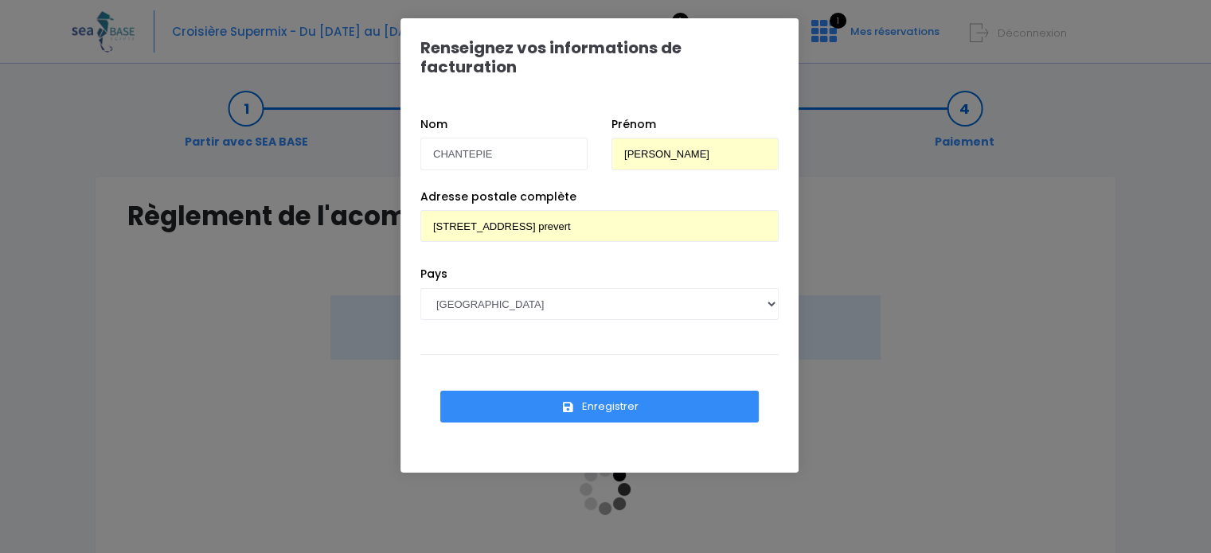
click at [596, 391] on button "Enregistrer" at bounding box center [599, 407] width 319 height 32
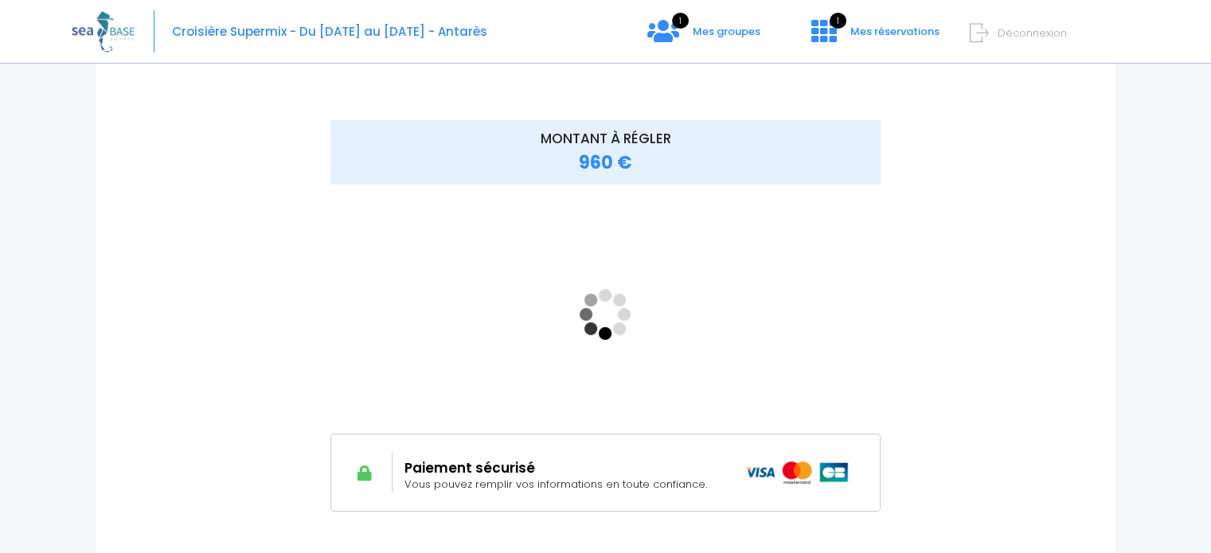
scroll to position [178, 0]
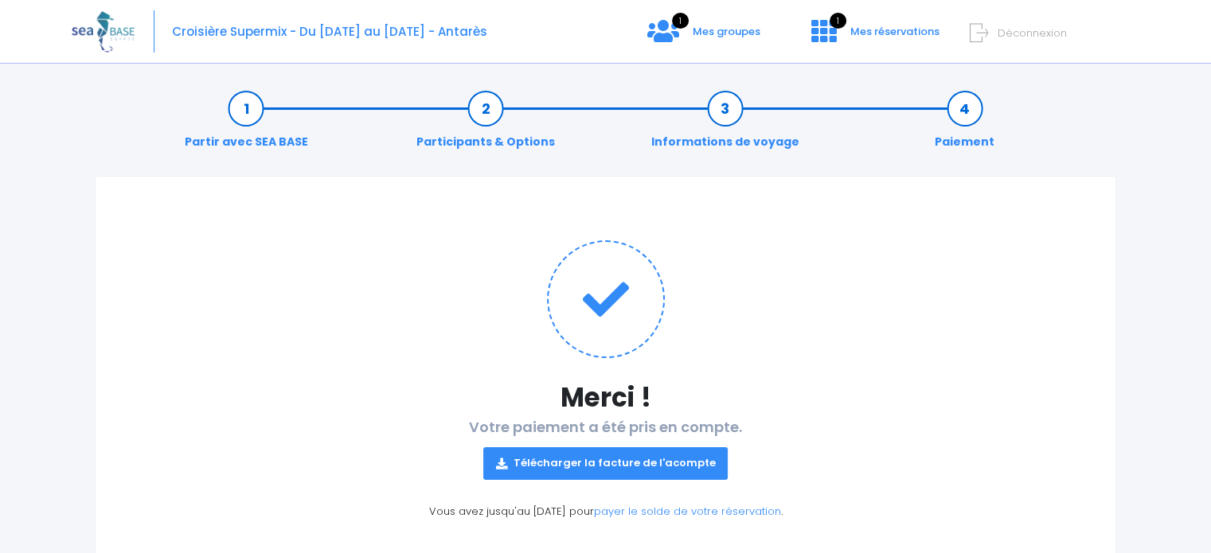
scroll to position [68, 0]
